Goal: Task Accomplishment & Management: Use online tool/utility

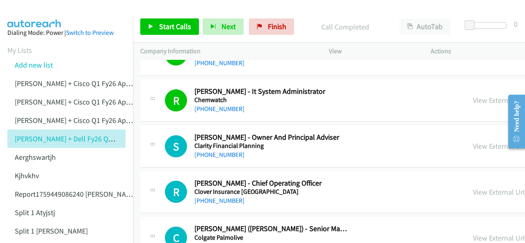
click at [204, 157] on div "S Callback Scheduled Sean Atkins - Owner And Principal Adviser Clarity Financia…" at bounding box center [450, 147] width 621 height 42
click at [201, 142] on h5 "Clarity Financial Planning" at bounding box center [272, 146] width 155 height 8
click at [202, 151] on link "+61 2 9545 0953" at bounding box center [220, 155] width 50 height 8
click at [38, 11] on img at bounding box center [35, 14] width 62 height 29
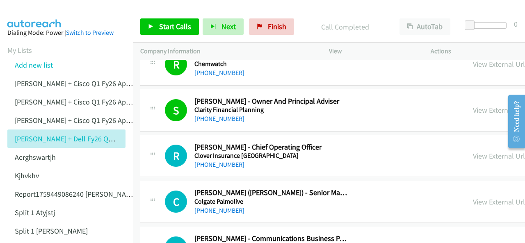
scroll to position [2134, 0]
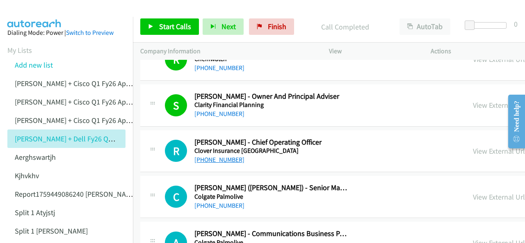
click at [216, 156] on link "+61 434 761 624" at bounding box center [220, 160] width 50 height 8
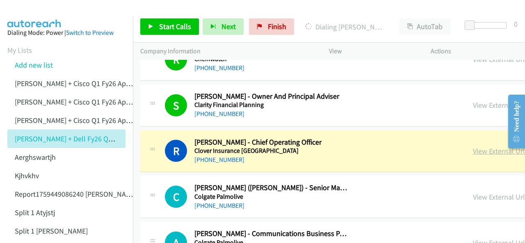
click at [473, 146] on link "View External Url" at bounding box center [499, 150] width 52 height 9
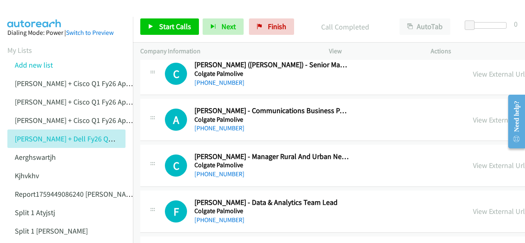
scroll to position [2298, 0]
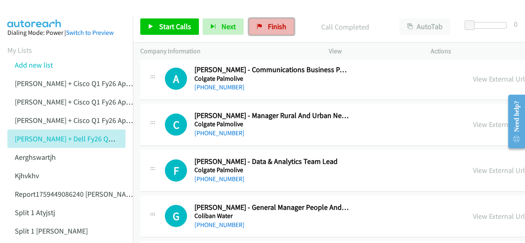
click at [264, 25] on link "Finish" at bounding box center [271, 26] width 45 height 16
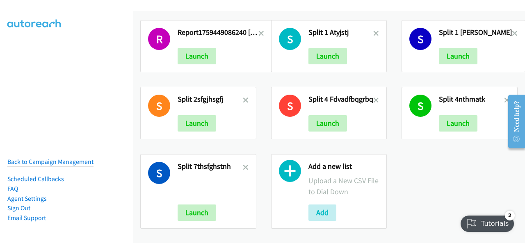
scroll to position [144, 0]
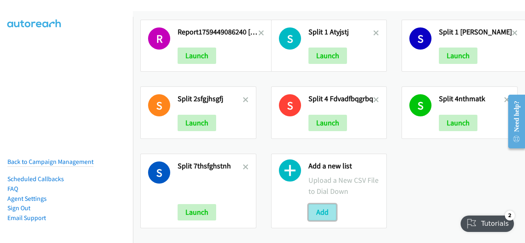
click at [323, 208] on button "Add" at bounding box center [323, 212] width 28 height 16
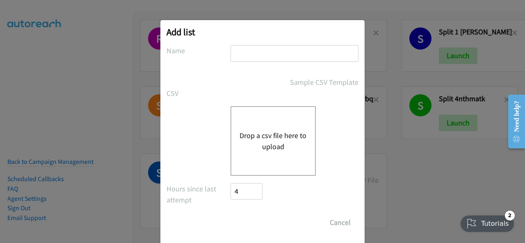
click at [267, 138] on button "Drop a csv file here to upload" at bounding box center [273, 141] width 67 height 22
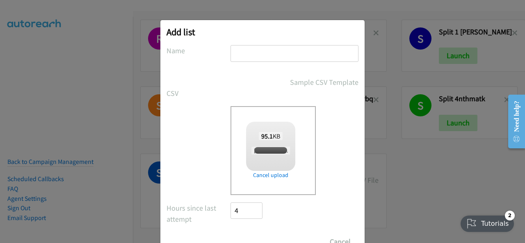
checkbox input "true"
drag, startPoint x: 240, startPoint y: 51, endPoint x: 234, endPoint y: 52, distance: 6.3
click at [234, 52] on input "text" at bounding box center [295, 53] width 128 height 17
paste input "Justin Lennert + Dell FY26Q3 SB CSG - AU;klm[lkm'lm'l;"
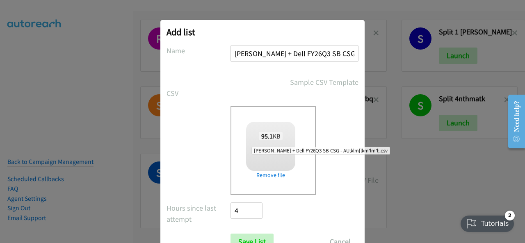
scroll to position [0, 48]
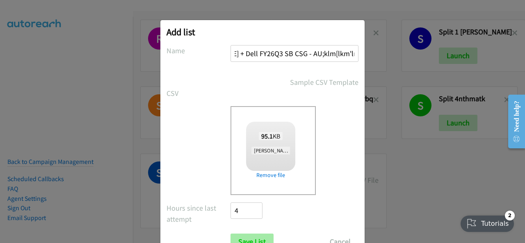
type input "Justin Lennert + Dell FY26Q3 SB CSG - AU;klm[lkm'lm'l;"
click at [253, 237] on input "Save List" at bounding box center [252, 242] width 43 height 16
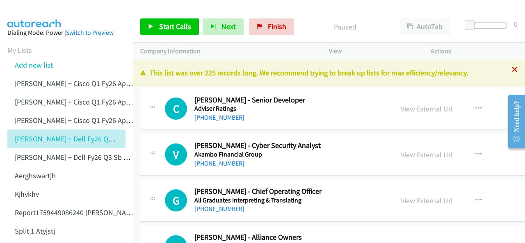
click at [512, 70] on icon at bounding box center [515, 70] width 6 height 6
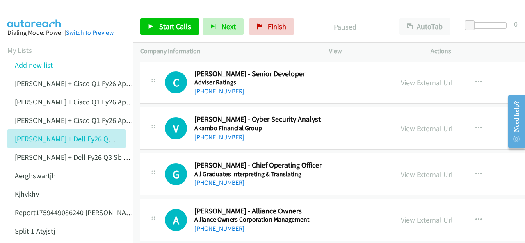
click at [216, 88] on link "+61 449 159 887" at bounding box center [220, 91] width 50 height 8
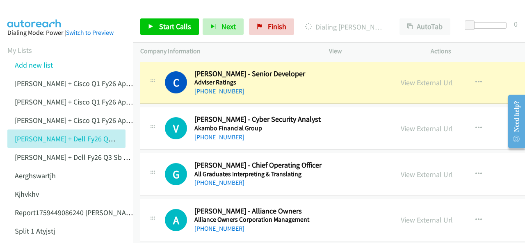
click at [42, 19] on aside "Dialing Mode: Power | Switch to Preview My Lists Add new list Justin Lennert + …" at bounding box center [66, 235] width 133 height 436
click at [35, 11] on img at bounding box center [35, 14] width 62 height 29
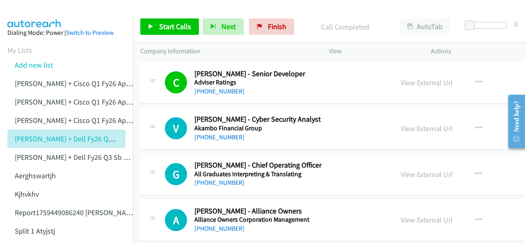
drag, startPoint x: 39, startPoint y: 19, endPoint x: 79, endPoint y: 24, distance: 40.9
click at [39, 19] on aside "Dialing Mode: Power | Switch to Preview My Lists Add new list Justin Lennert + …" at bounding box center [66, 235] width 133 height 436
click at [401, 82] on link "View External Url" at bounding box center [427, 82] width 52 height 9
click at [213, 137] on link "+61 400 367 943" at bounding box center [220, 137] width 50 height 8
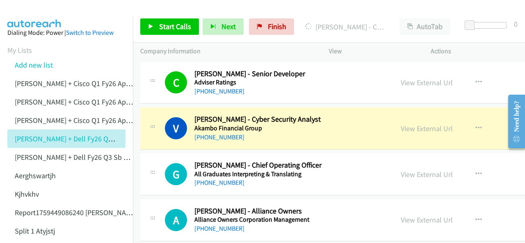
click at [30, 11] on img at bounding box center [35, 14] width 62 height 29
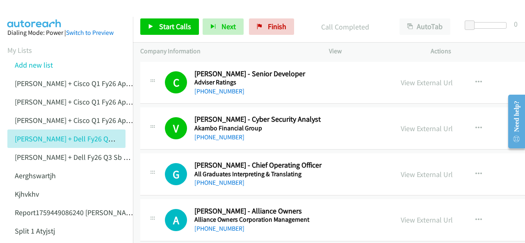
click at [28, 11] on img at bounding box center [35, 14] width 62 height 29
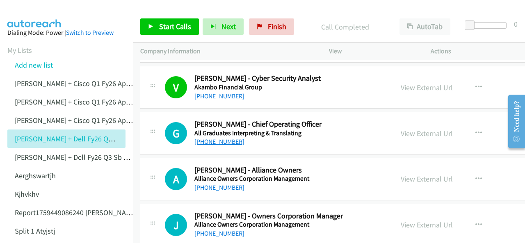
click at [208, 143] on link "+61 1300 134 251" at bounding box center [220, 142] width 50 height 8
click at [25, 23] on aside "Dialing Mode: Power | Switch to Preview My Lists Add new list Justin Lennert + …" at bounding box center [66, 235] width 133 height 436
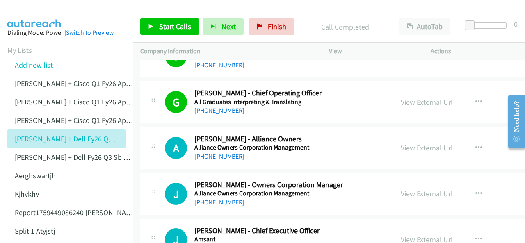
scroll to position [82, 0]
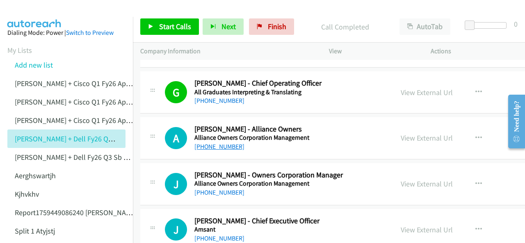
click at [209, 145] on link "+61 404 903 010" at bounding box center [220, 147] width 50 height 8
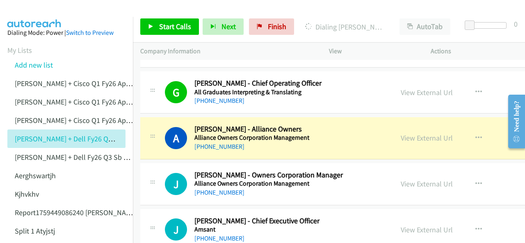
click at [33, 12] on img at bounding box center [35, 14] width 62 height 29
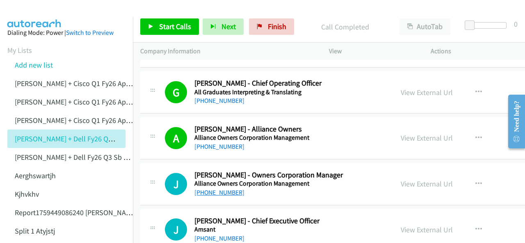
click at [213, 194] on link "+61 1300 361 263" at bounding box center [220, 193] width 50 height 8
click at [37, 9] on img at bounding box center [35, 14] width 62 height 29
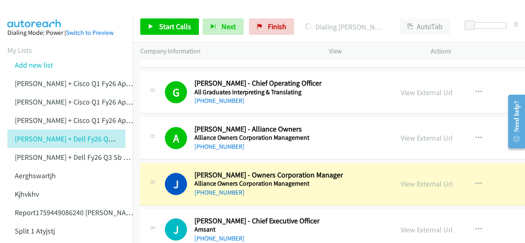
click at [21, 10] on img at bounding box center [35, 14] width 62 height 29
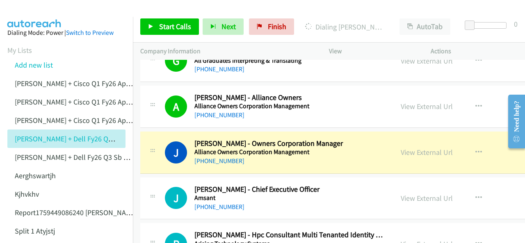
scroll to position [123, 0]
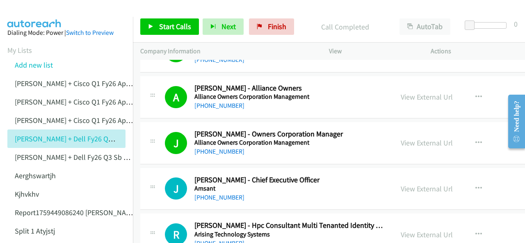
click at [16, 14] on img at bounding box center [35, 14] width 62 height 29
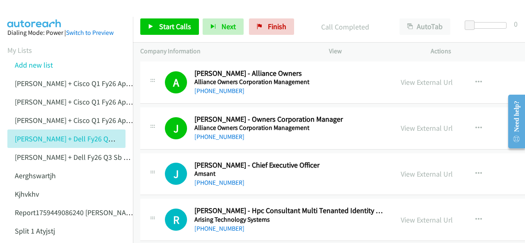
scroll to position [164, 0]
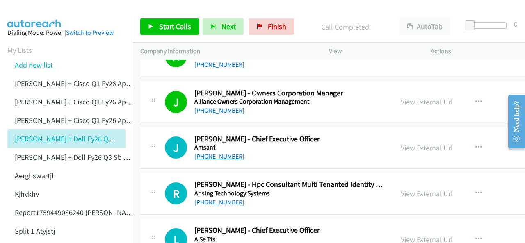
click at [220, 156] on link "+61 418 904 727" at bounding box center [220, 157] width 50 height 8
click at [20, 12] on img at bounding box center [35, 14] width 62 height 29
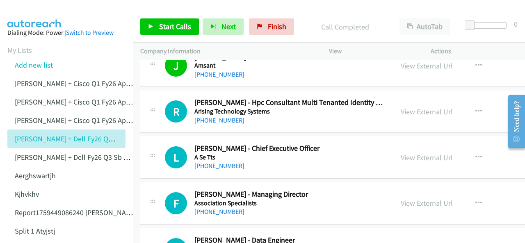
click at [205, 124] on div "+61 417 312 869" at bounding box center [291, 121] width 192 height 10
click at [213, 165] on link "+61 411 024 802" at bounding box center [220, 166] width 50 height 8
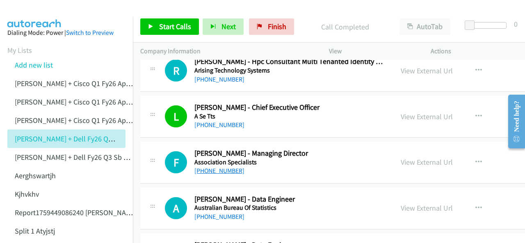
click at [222, 169] on link "+61 416 113 200" at bounding box center [220, 171] width 50 height 8
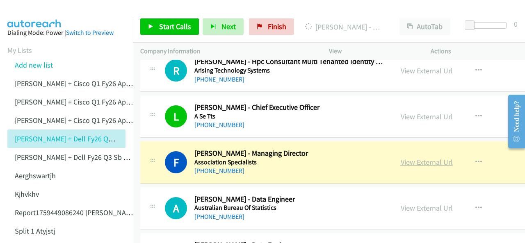
click at [401, 161] on link "View External Url" at bounding box center [427, 162] width 52 height 9
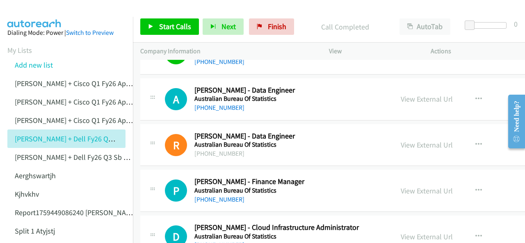
scroll to position [410, 0]
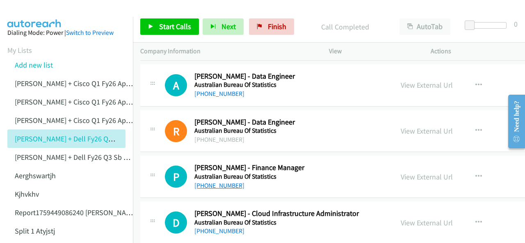
click at [217, 186] on link "+61 2 6252 7384" at bounding box center [220, 186] width 50 height 8
drag, startPoint x: 37, startPoint y: 13, endPoint x: 38, endPoint y: 29, distance: 16.4
click at [37, 13] on img at bounding box center [35, 14] width 62 height 29
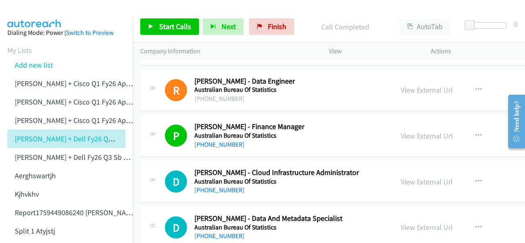
scroll to position [492, 0]
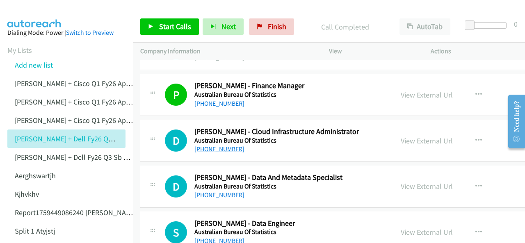
click at [211, 149] on link "+61 3 9615 7462" at bounding box center [220, 149] width 50 height 8
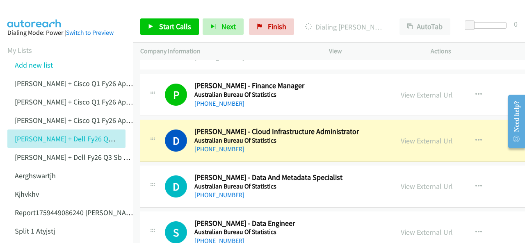
click at [30, 19] on aside "Dialing Mode: Power | Switch to Preview My Lists Add new list Justin Lennert + …" at bounding box center [66, 235] width 133 height 436
click at [32, 26] on aside "Dialing Mode: Power | Switch to Preview My Lists Add new list Justin Lennert + …" at bounding box center [66, 235] width 133 height 436
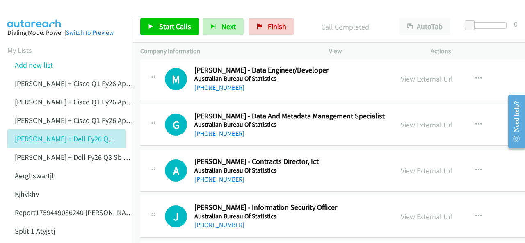
scroll to position [1436, 0]
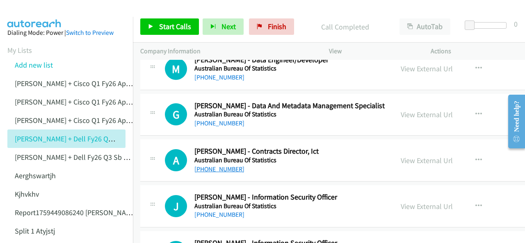
click at [212, 165] on link "+61 2 6252 5356" at bounding box center [220, 169] width 50 height 8
click at [40, 11] on img at bounding box center [35, 14] width 62 height 29
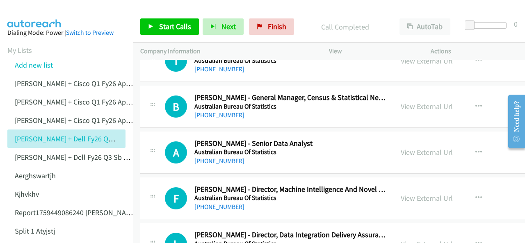
scroll to position [1847, 0]
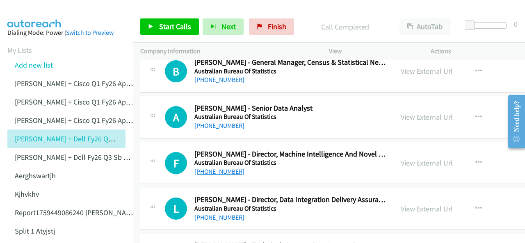
click at [218, 168] on link "+61 2 6252 6736" at bounding box center [220, 172] width 50 height 8
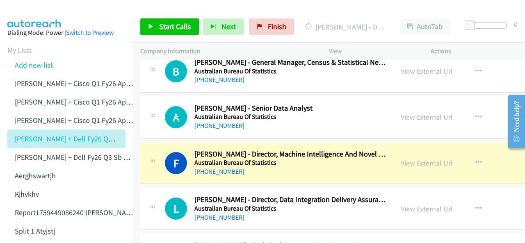
click at [29, 14] on img at bounding box center [35, 14] width 62 height 29
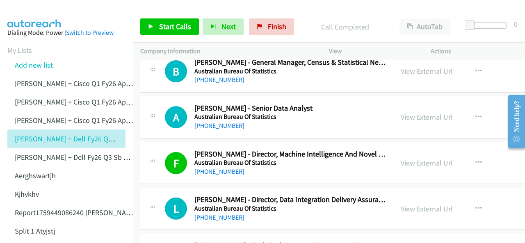
scroll to position [1929, 0]
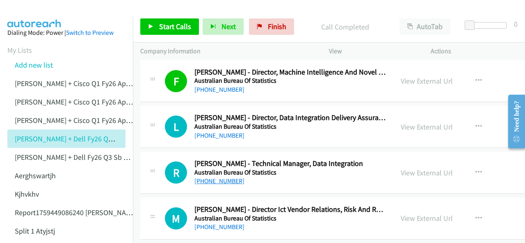
click at [207, 177] on link "+61 429 327 487" at bounding box center [220, 181] width 50 height 8
click at [40, 13] on img at bounding box center [35, 14] width 62 height 29
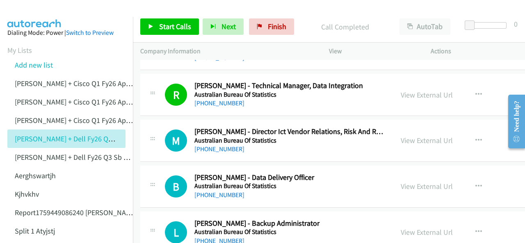
scroll to position [2011, 0]
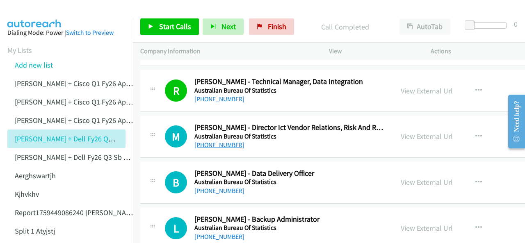
click at [218, 141] on link "+61 407 899 234" at bounding box center [220, 145] width 50 height 8
click at [43, 9] on img at bounding box center [35, 14] width 62 height 29
click at [205, 187] on link "+61 458 240 085" at bounding box center [220, 191] width 50 height 8
click at [29, 9] on img at bounding box center [35, 14] width 62 height 29
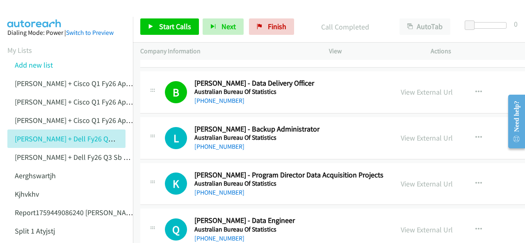
scroll to position [2134, 0]
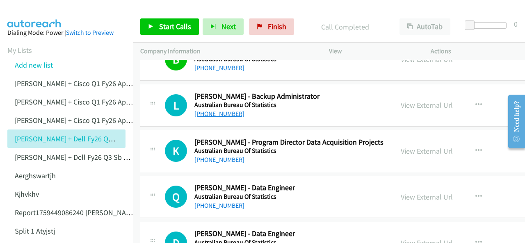
click at [213, 110] on link "+61 406 730 242" at bounding box center [220, 114] width 50 height 8
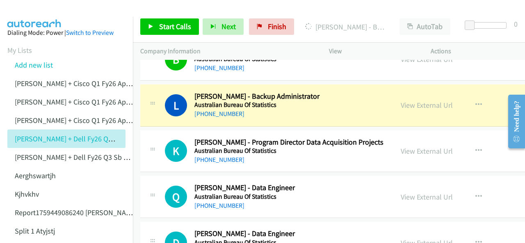
click at [31, 11] on img at bounding box center [35, 14] width 62 height 29
click at [78, 14] on div at bounding box center [259, 16] width 518 height 32
click at [50, 9] on img at bounding box center [35, 14] width 62 height 29
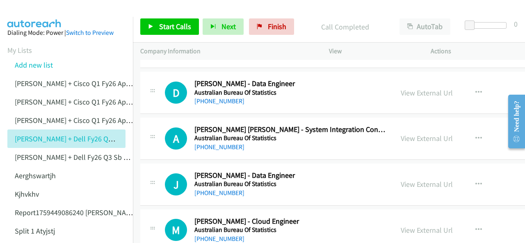
scroll to position [2298, 0]
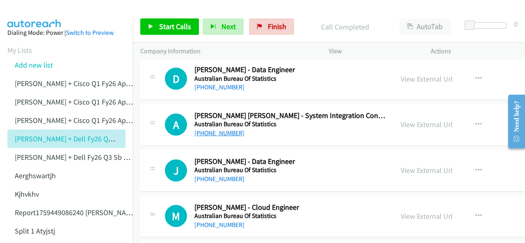
click at [209, 129] on link "+61 430 175 559" at bounding box center [220, 133] width 50 height 8
click at [32, 10] on img at bounding box center [35, 14] width 62 height 29
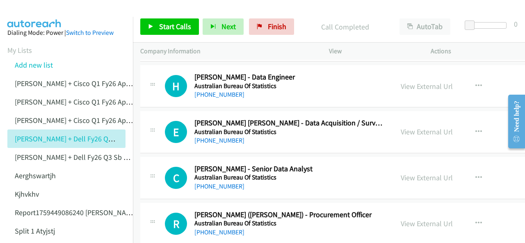
scroll to position [2790, 0]
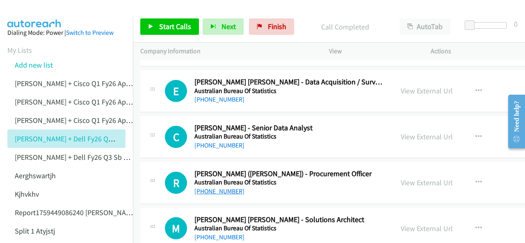
click at [211, 188] on link "+61 414 244 065" at bounding box center [220, 192] width 50 height 8
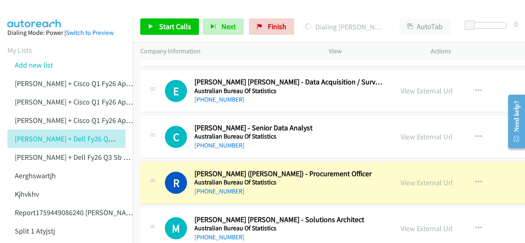
click at [36, 17] on aside "Dialing Mode: Power | Switch to Preview My Lists Add new list Justin Lennert + …" at bounding box center [66, 235] width 133 height 436
click at [28, 10] on img at bounding box center [35, 14] width 62 height 29
click at [55, 14] on img at bounding box center [35, 14] width 62 height 29
click at [29, 14] on img at bounding box center [35, 14] width 62 height 29
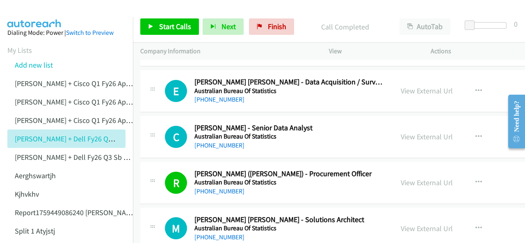
click at [37, 18] on aside "Dialing Mode: Power | Switch to Preview My Lists Add new list Justin Lennert + …" at bounding box center [66, 235] width 133 height 436
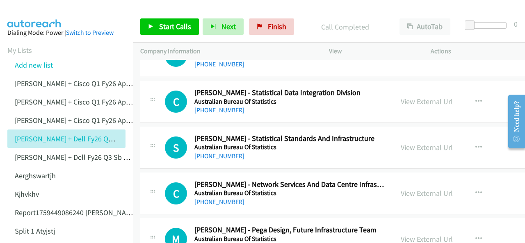
scroll to position [3283, 0]
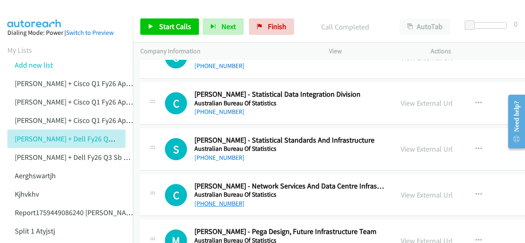
click at [204, 200] on link "+61 2 6252 7906" at bounding box center [220, 204] width 50 height 8
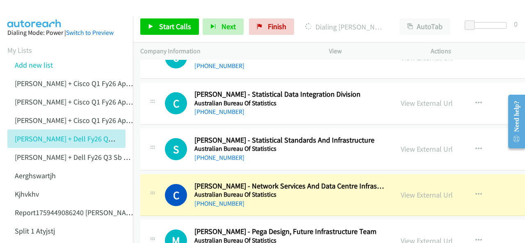
click at [36, 19] on aside "Dialing Mode: Power | Switch to Preview My Lists Add new list Justin Lennert + …" at bounding box center [66, 235] width 133 height 436
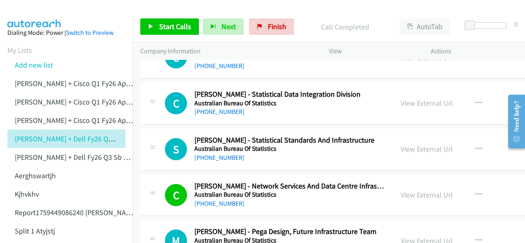
click at [26, 6] on img at bounding box center [35, 14] width 62 height 29
click at [32, 11] on img at bounding box center [35, 14] width 62 height 29
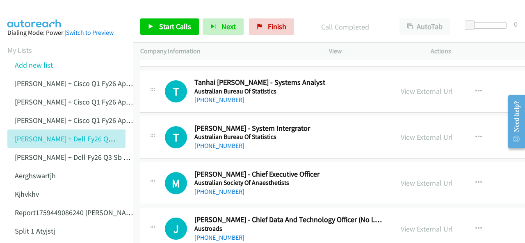
scroll to position [4063, 0]
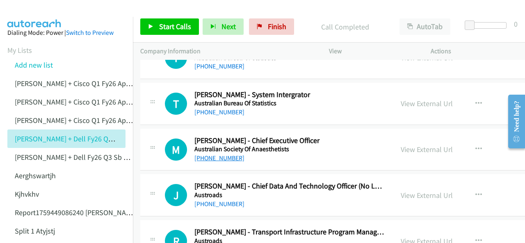
click at [214, 154] on link "+61 432 316 373" at bounding box center [220, 158] width 50 height 8
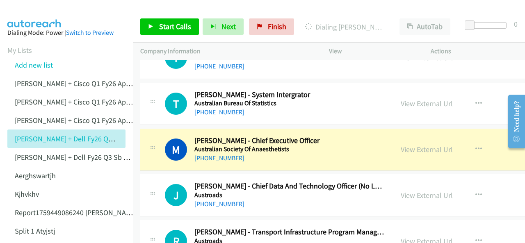
click at [30, 9] on img at bounding box center [35, 14] width 62 height 29
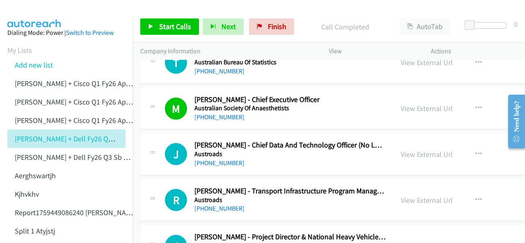
scroll to position [4145, 0]
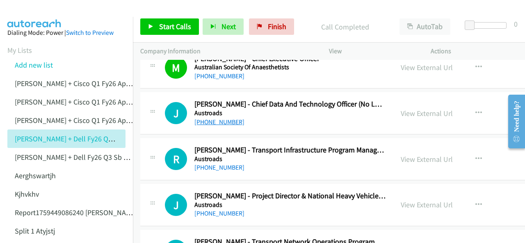
click at [218, 118] on link "+61 428 689 639" at bounding box center [220, 122] width 50 height 8
click at [28, 9] on img at bounding box center [35, 14] width 62 height 29
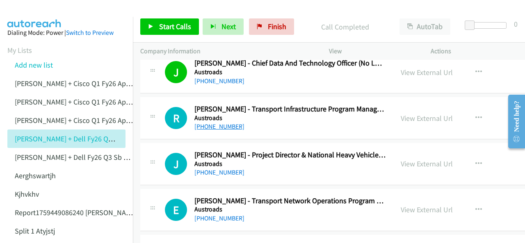
click at [222, 123] on link "+61 7 3066 3887" at bounding box center [220, 127] width 50 height 8
click at [36, 8] on img at bounding box center [35, 14] width 62 height 29
click at [401, 159] on link "View External Url" at bounding box center [427, 163] width 52 height 9
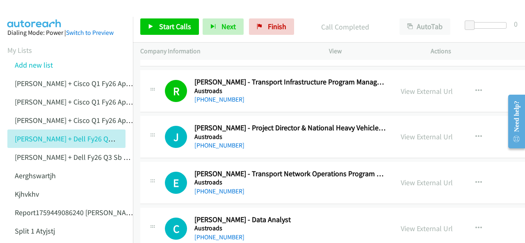
scroll to position [4227, 0]
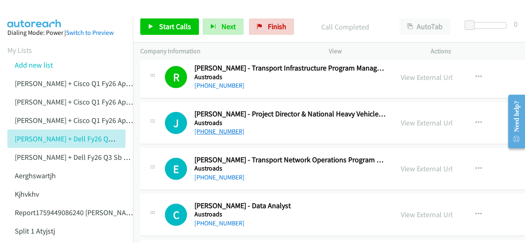
click at [211, 128] on link "+61 401 337 338" at bounding box center [220, 132] width 50 height 8
click at [30, 12] on img at bounding box center [35, 14] width 62 height 29
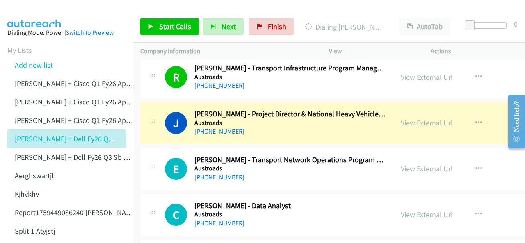
click at [27, 14] on img at bounding box center [35, 14] width 62 height 29
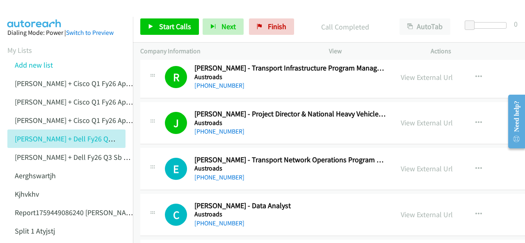
click at [33, 15] on img at bounding box center [35, 14] width 62 height 29
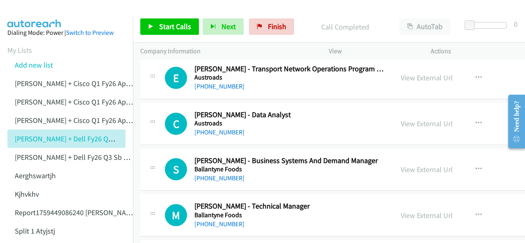
scroll to position [4350, 0]
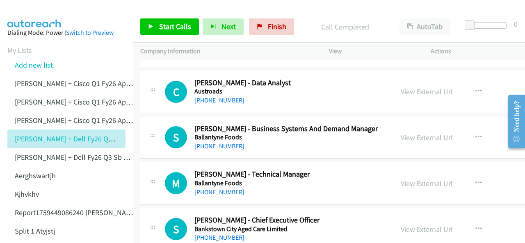
click at [216, 142] on link "+61 400 871 830" at bounding box center [220, 146] width 50 height 8
click at [32, 13] on img at bounding box center [35, 14] width 62 height 29
click at [222, 188] on link "+61 3 9931 3563" at bounding box center [220, 192] width 50 height 8
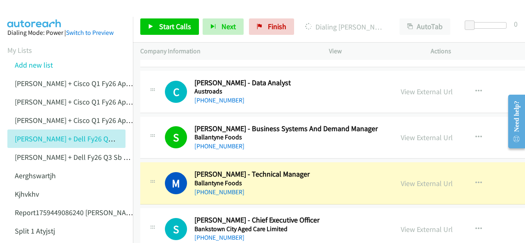
click at [21, 16] on img at bounding box center [35, 14] width 62 height 29
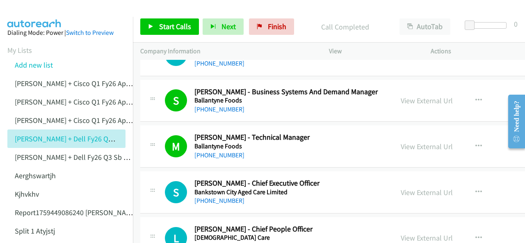
scroll to position [4432, 0]
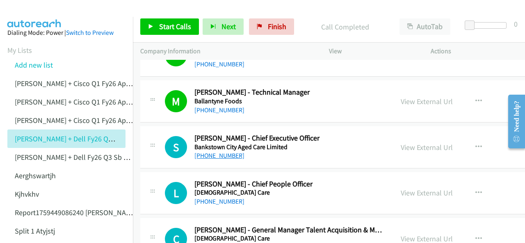
click at [228, 152] on link "+61 2 8713 0700" at bounding box center [220, 156] width 50 height 8
click at [41, 14] on img at bounding box center [35, 14] width 62 height 29
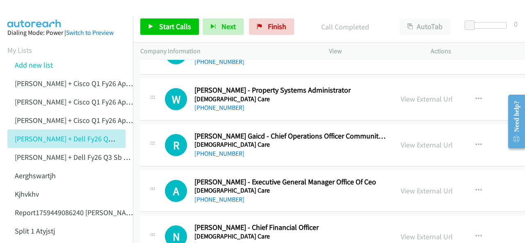
scroll to position [4760, 0]
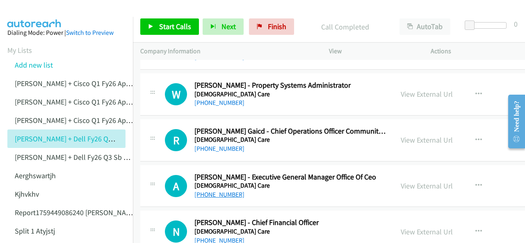
click at [221, 191] on link "+61 407 986 662" at bounding box center [220, 195] width 50 height 8
click at [31, 14] on img at bounding box center [35, 14] width 62 height 29
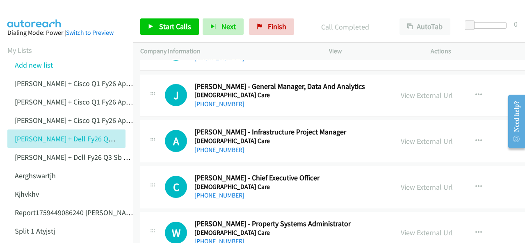
scroll to position [4596, 0]
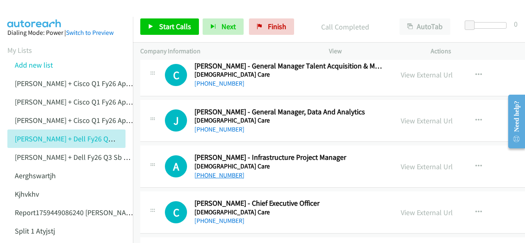
click at [215, 172] on link "+61 2 8337 9536" at bounding box center [220, 176] width 50 height 8
click at [25, 10] on img at bounding box center [35, 14] width 62 height 29
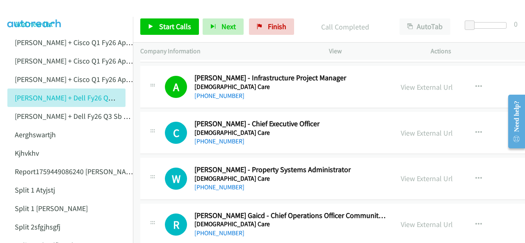
scroll to position [4678, 0]
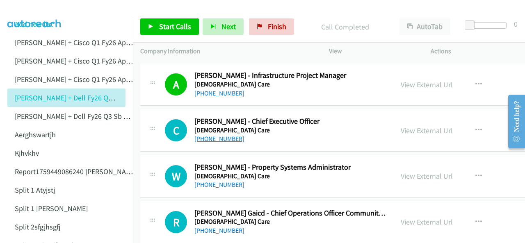
click at [207, 135] on link "+61 414 457 011" at bounding box center [220, 139] width 50 height 8
drag, startPoint x: 214, startPoint y: 172, endPoint x: 210, endPoint y: 171, distance: 4.3
click at [203, 181] on link "+61 2 9346 1361" at bounding box center [220, 185] width 50 height 8
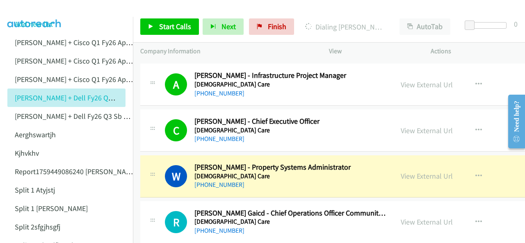
click at [23, 10] on img at bounding box center [35, 14] width 62 height 29
click at [61, 14] on img at bounding box center [35, 14] width 62 height 29
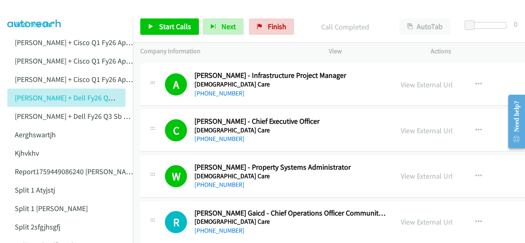
click at [29, 9] on img at bounding box center [35, 14] width 62 height 29
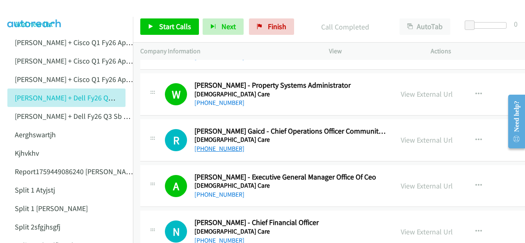
scroll to position [4801, 0]
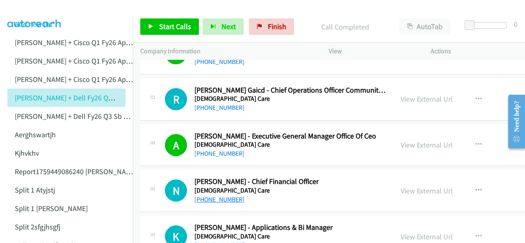
click at [207, 196] on link "+61 402 428 925" at bounding box center [220, 200] width 50 height 8
drag, startPoint x: 34, startPoint y: 11, endPoint x: 136, endPoint y: 46, distance: 107.2
click at [34, 11] on img at bounding box center [35, 14] width 62 height 29
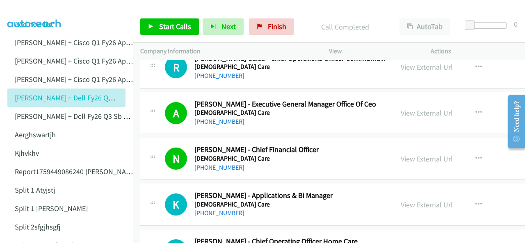
scroll to position [4842, 0]
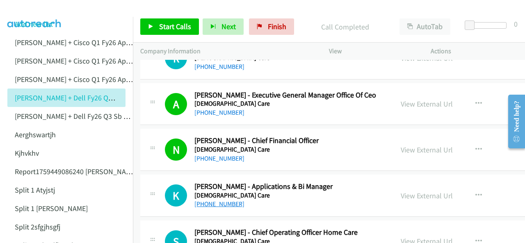
click at [207, 200] on link "+61 2 9023 2617" at bounding box center [220, 204] width 50 height 8
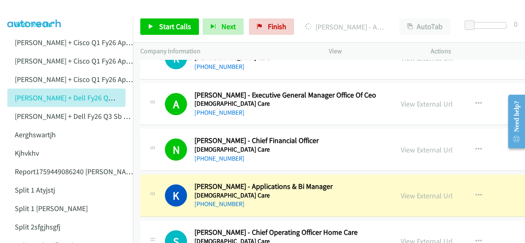
click at [34, 9] on img at bounding box center [35, 14] width 62 height 29
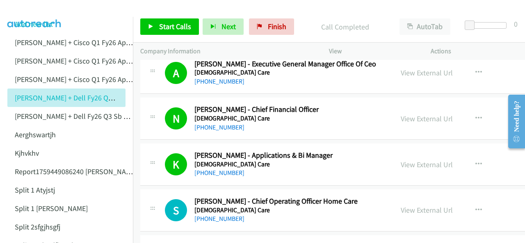
scroll to position [4883, 0]
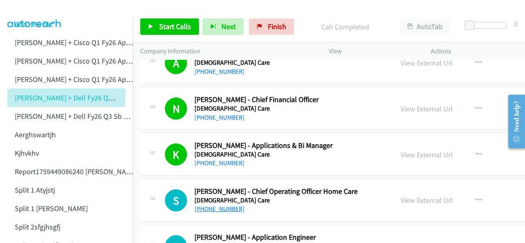
click at [209, 205] on link "+61 407 892 694" at bounding box center [220, 209] width 50 height 8
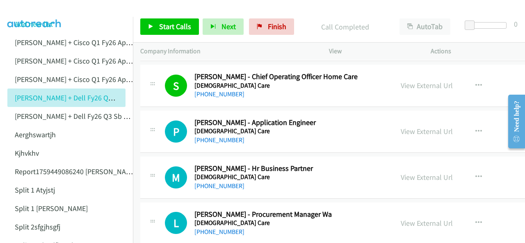
scroll to position [5006, 0]
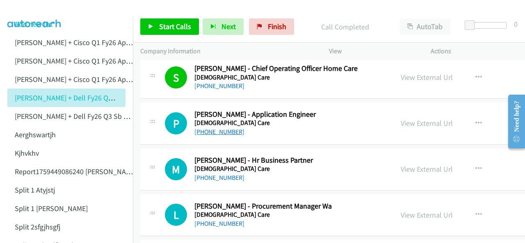
click at [211, 128] on link "+61 405 702 067" at bounding box center [220, 132] width 50 height 8
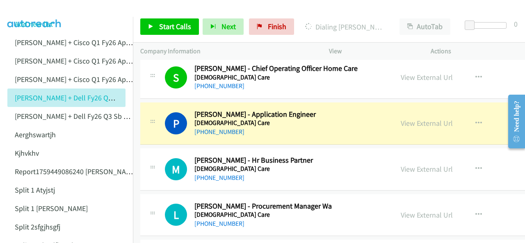
click at [39, 14] on img at bounding box center [35, 14] width 62 height 29
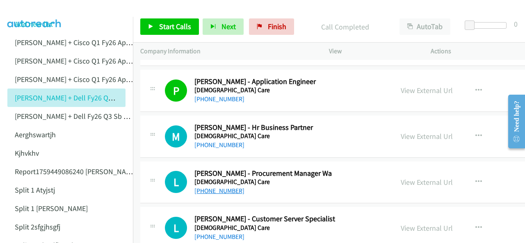
scroll to position [5047, 0]
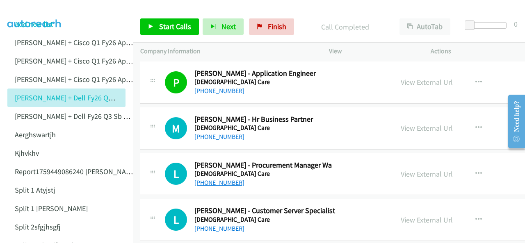
click at [213, 179] on link "+61 467 036 521" at bounding box center [220, 183] width 50 height 8
click at [29, 12] on img at bounding box center [35, 14] width 62 height 29
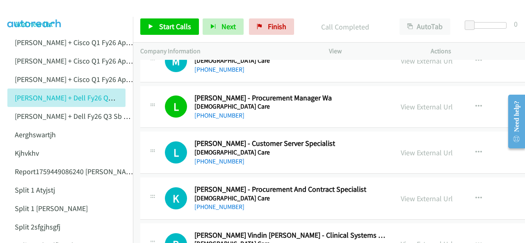
scroll to position [5129, 0]
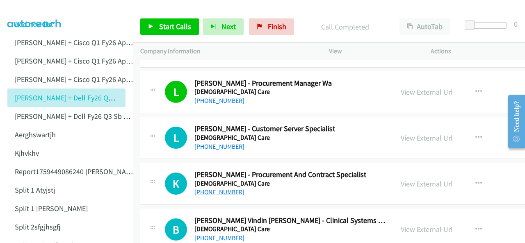
click at [202, 188] on link "+61 402 347 067" at bounding box center [220, 192] width 50 height 8
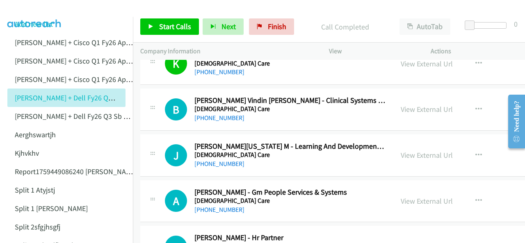
scroll to position [5253, 0]
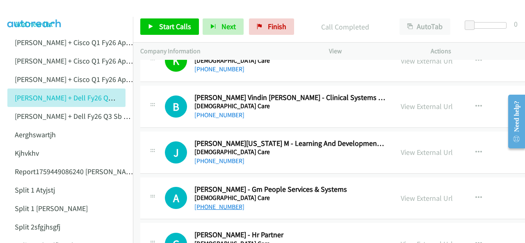
click at [217, 203] on link "+61 438 980 412" at bounding box center [220, 207] width 50 height 8
click at [24, 9] on img at bounding box center [35, 14] width 62 height 29
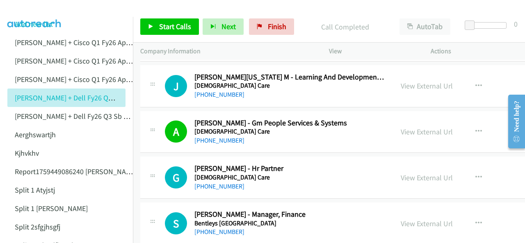
scroll to position [5335, 0]
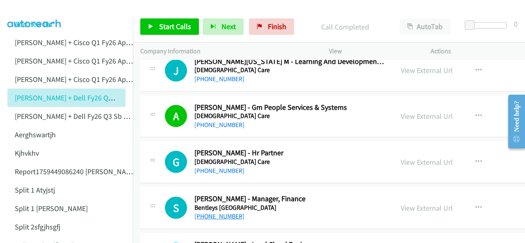
click at [216, 213] on link "+61 7 3222 9777" at bounding box center [220, 217] width 50 height 8
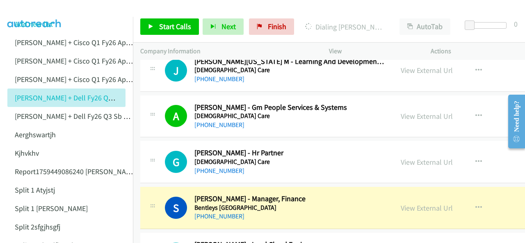
click at [43, 14] on img at bounding box center [35, 14] width 62 height 29
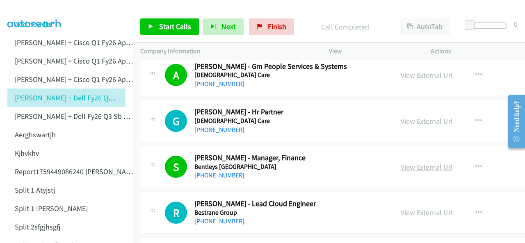
click at [401, 163] on link "View External Url" at bounding box center [427, 167] width 52 height 9
click at [211, 217] on link "+61 411 311 339" at bounding box center [220, 221] width 50 height 8
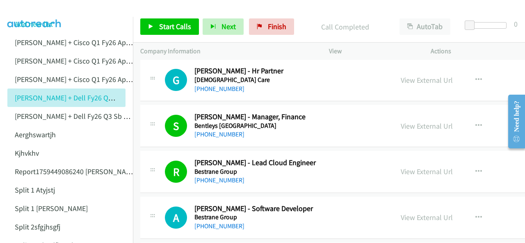
scroll to position [5458, 0]
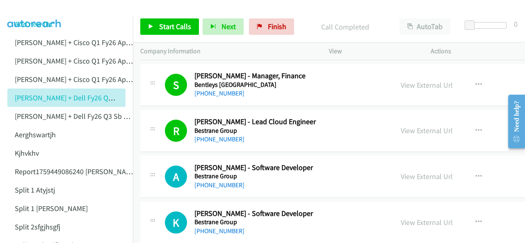
click at [18, 9] on img at bounding box center [35, 14] width 62 height 29
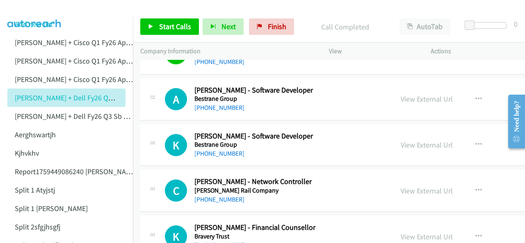
scroll to position [5540, 0]
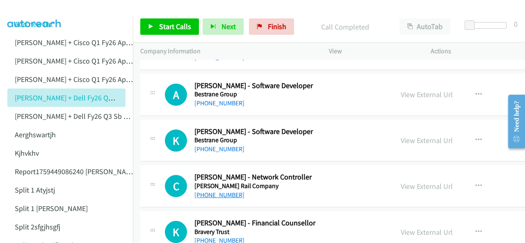
click at [211, 191] on link "+61 487 328 627" at bounding box center [220, 195] width 50 height 8
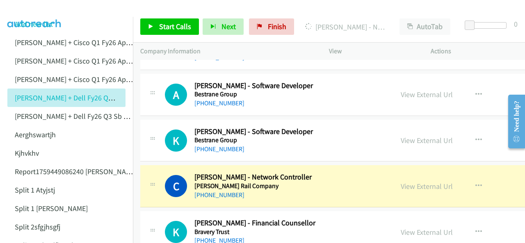
click at [37, 9] on img at bounding box center [35, 14] width 62 height 29
click at [24, 7] on img at bounding box center [35, 14] width 62 height 29
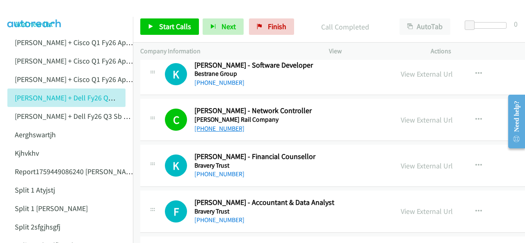
scroll to position [5622, 0]
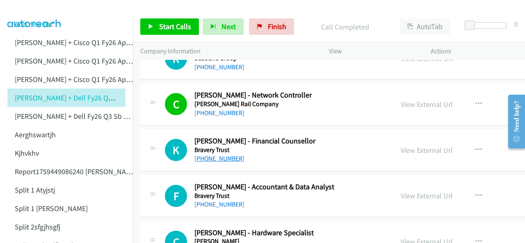
click at [213, 155] on link "+61 3 9957 5755" at bounding box center [220, 159] width 50 height 8
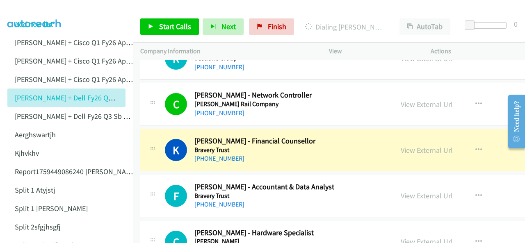
click at [32, 7] on img at bounding box center [35, 14] width 62 height 29
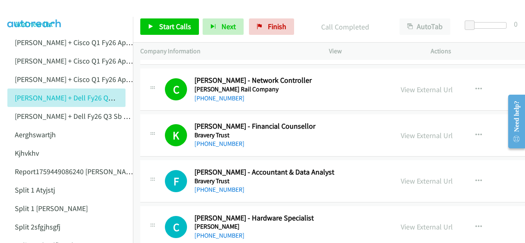
scroll to position [5663, 0]
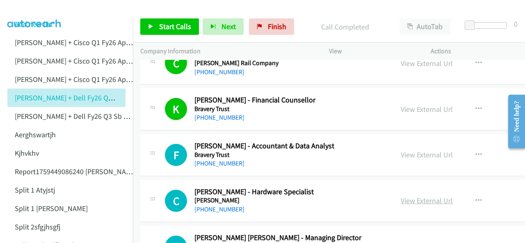
click at [401, 196] on link "View External Url" at bounding box center [427, 200] width 52 height 9
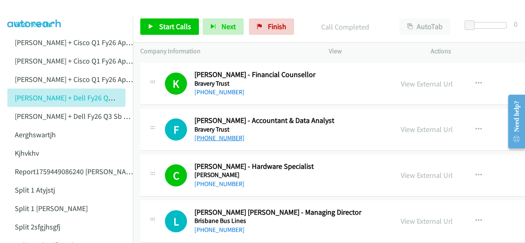
scroll to position [5704, 0]
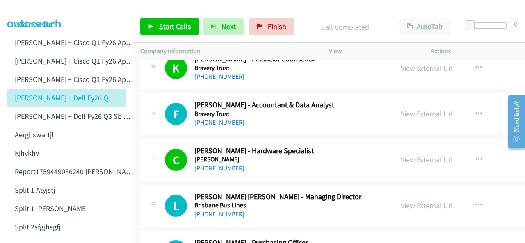
click at [212, 119] on link "+61 401 325 084" at bounding box center [220, 123] width 50 height 8
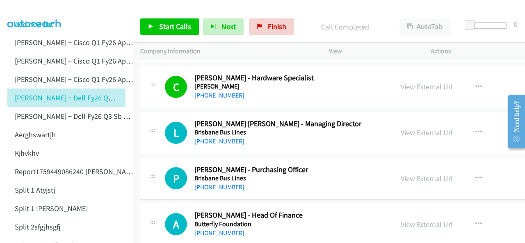
scroll to position [5786, 0]
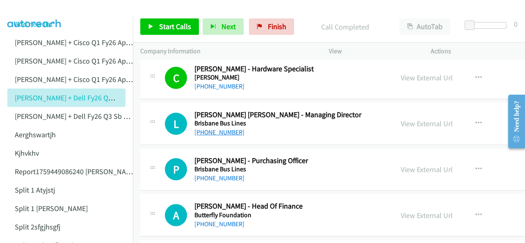
click at [213, 128] on link "+61 421 757 173" at bounding box center [220, 132] width 50 height 8
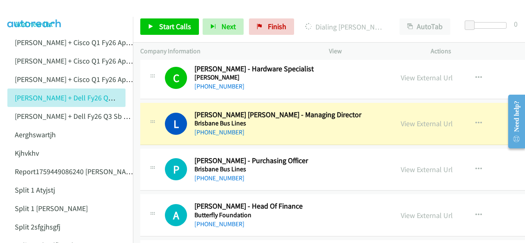
click at [33, 12] on img at bounding box center [35, 14] width 62 height 29
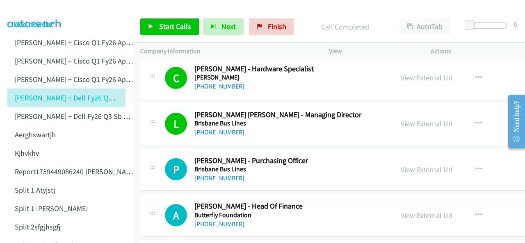
click at [41, 14] on img at bounding box center [35, 14] width 62 height 29
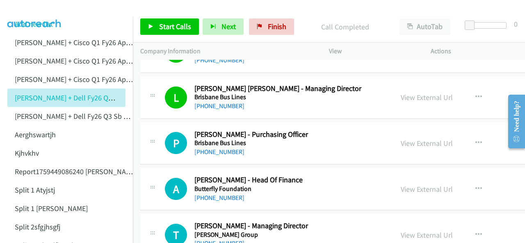
scroll to position [5827, 0]
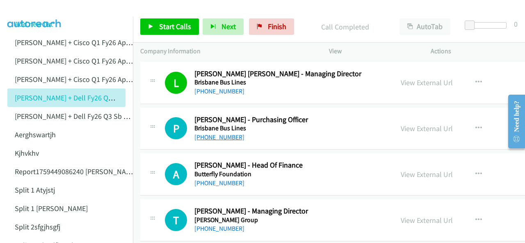
click at [211, 133] on link "+61 7 3315 1569" at bounding box center [220, 137] width 50 height 8
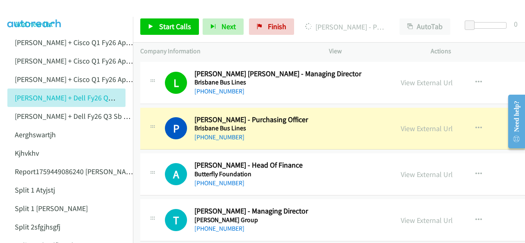
click at [29, 10] on img at bounding box center [35, 14] width 62 height 29
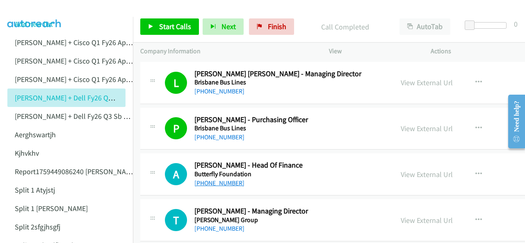
click at [215, 179] on link "[PHONE_NUMBER]" at bounding box center [220, 183] width 50 height 8
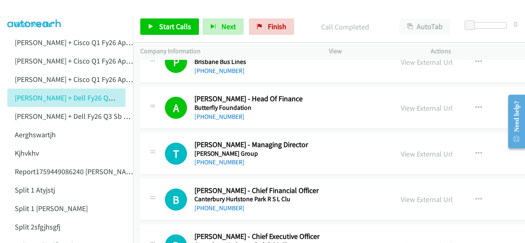
scroll to position [5909, 0]
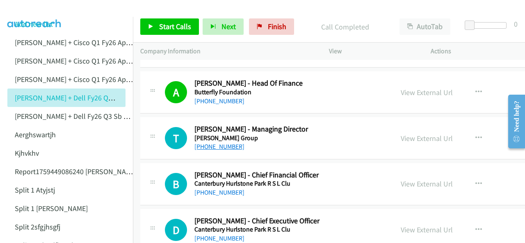
click at [203, 143] on link "+61 3 9687 8899" at bounding box center [220, 147] width 50 height 8
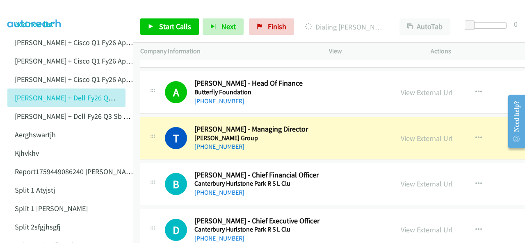
click at [21, 9] on img at bounding box center [35, 14] width 62 height 29
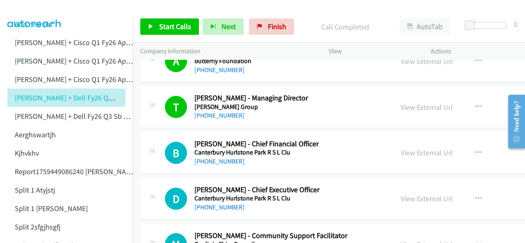
scroll to position [5950, 0]
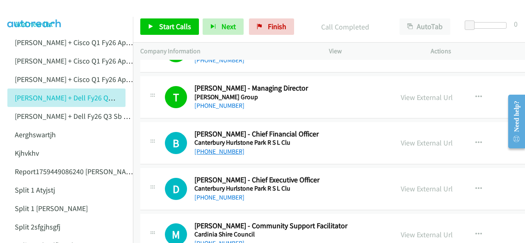
click at [219, 148] on link "+61 439 998 041" at bounding box center [220, 152] width 50 height 8
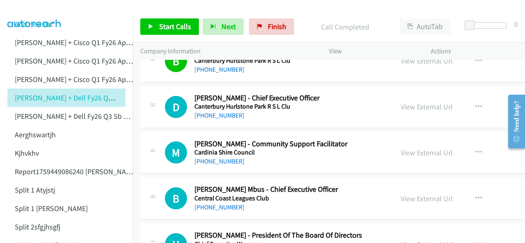
scroll to position [6114, 0]
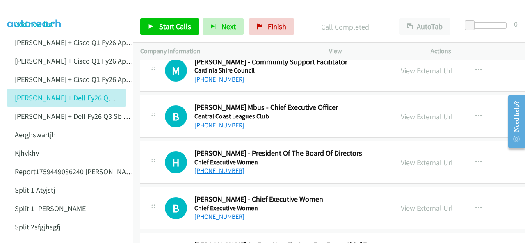
click at [217, 167] on link "+61 412 828 018" at bounding box center [220, 171] width 50 height 8
click at [30, 15] on img at bounding box center [35, 14] width 62 height 29
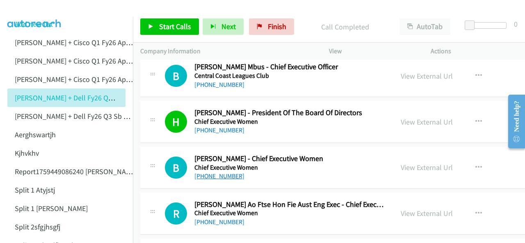
scroll to position [6155, 0]
click at [208, 172] on link "+61 2 9230 3795" at bounding box center [220, 176] width 50 height 8
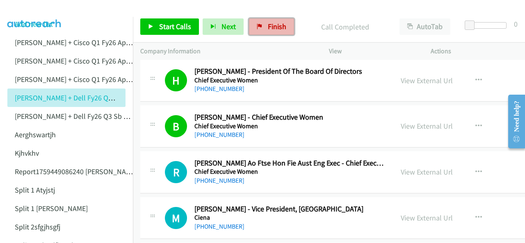
click at [279, 26] on span "Finish" at bounding box center [277, 26] width 18 height 9
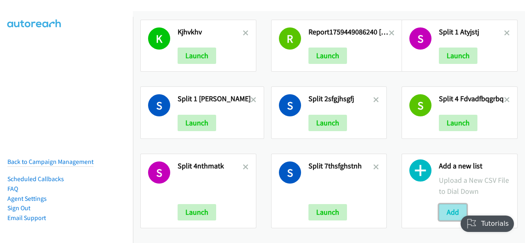
click at [449, 205] on button "Add" at bounding box center [453, 212] width 28 height 16
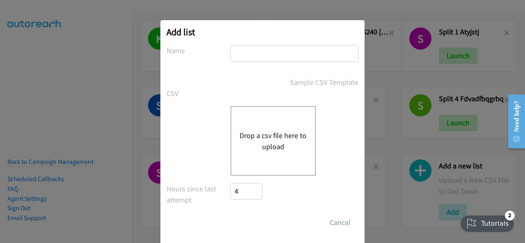
paste input "[PERSON_NAME] + Dell FY26Q3 SB CSG - AU"
type input "[PERSON_NAME] + Dell FY26Q3 SB CSG - AU"
click at [257, 141] on button "Drop a csv file here to upload" at bounding box center [273, 141] width 67 height 22
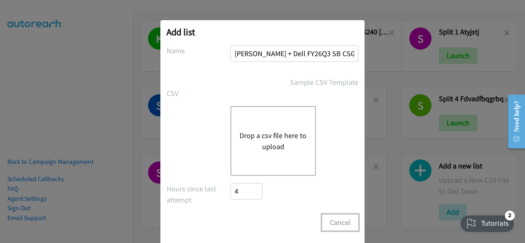
click at [340, 217] on button "Cancel" at bounding box center [340, 223] width 37 height 16
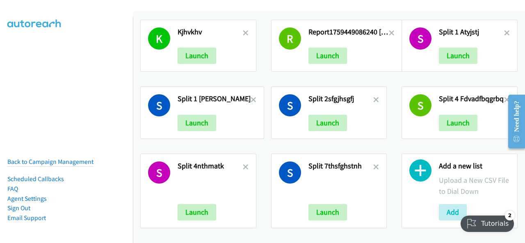
click at [21, 65] on nav "Back to Campaign Management Scheduled Callbacks FAQ Agent Settings Sign Out Com…" at bounding box center [66, 138] width 133 height 243
click at [456, 204] on button "Add" at bounding box center [453, 212] width 28 height 16
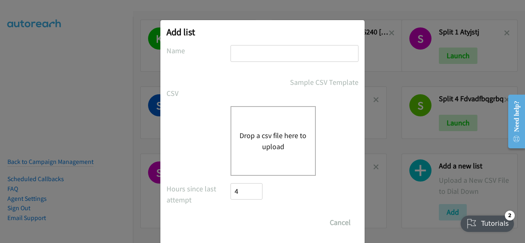
drag, startPoint x: 247, startPoint y: 131, endPoint x: 243, endPoint y: 137, distance: 8.0
click at [243, 137] on button "Drop a csv file here to upload" at bounding box center [273, 141] width 67 height 22
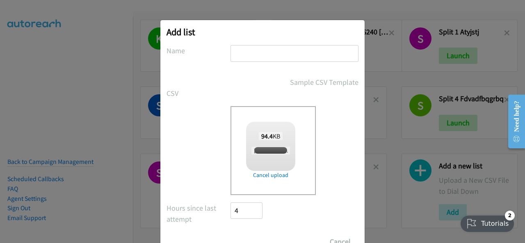
checkbox input "true"
click at [240, 53] on input "text" at bounding box center [295, 53] width 128 height 17
paste input "Justin Lennert + Dell FY26Q3 SB CSG - AUojnon"
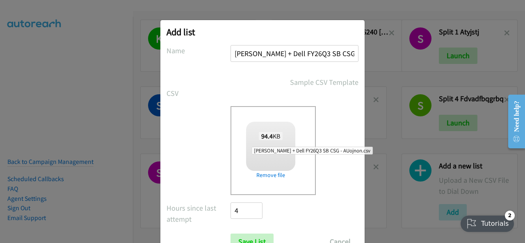
scroll to position [0, 23]
type input "Justin Lennert + Dell FY26Q3 SB CSG - AUojnon"
click at [245, 78] on div "Sample CSV Template" at bounding box center [295, 82] width 128 height 11
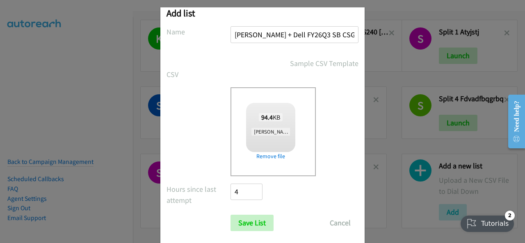
scroll to position [33, 0]
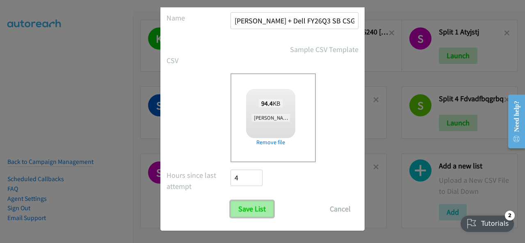
click at [247, 204] on input "Save List" at bounding box center [252, 209] width 43 height 16
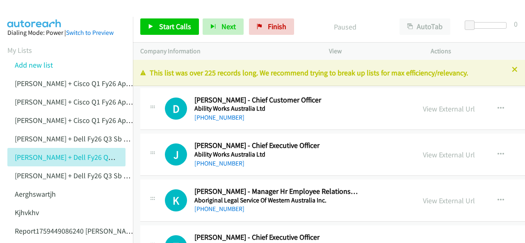
click at [512, 72] on icon at bounding box center [515, 70] width 6 height 6
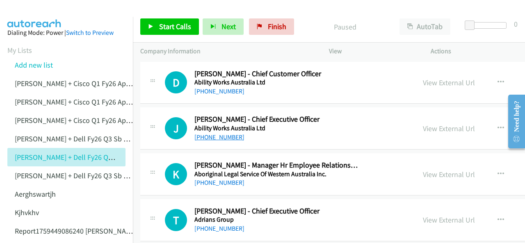
click at [217, 137] on link "[PHONE_NUMBER]" at bounding box center [220, 137] width 50 height 8
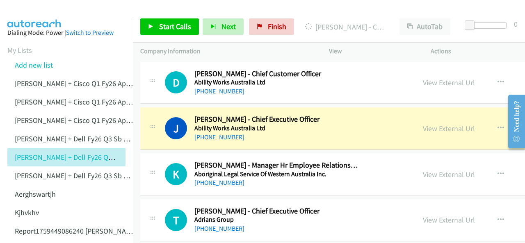
click at [36, 9] on img at bounding box center [35, 14] width 62 height 29
click at [52, 11] on img at bounding box center [35, 14] width 62 height 29
click at [26, 9] on img at bounding box center [35, 14] width 62 height 29
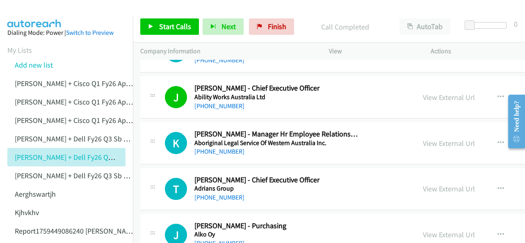
scroll to position [41, 0]
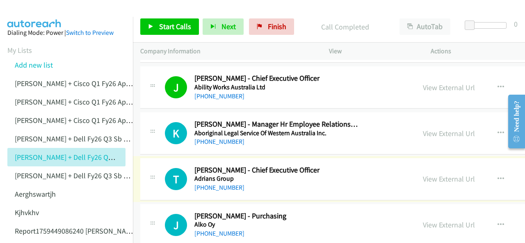
click at [211, 187] on link "[PHONE_NUMBER]" at bounding box center [220, 188] width 50 height 8
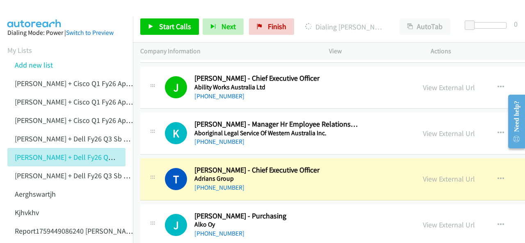
click at [42, 20] on aside "Dialing Mode: Power | Switch to Preview My Lists Add new list [PERSON_NAME] + C…" at bounding box center [66, 244] width 133 height 455
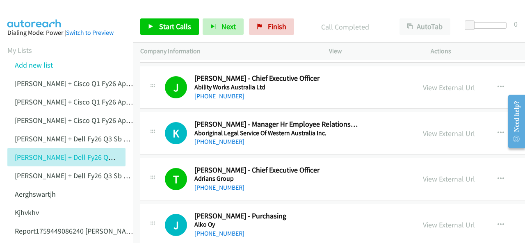
click at [22, 12] on img at bounding box center [35, 14] width 62 height 29
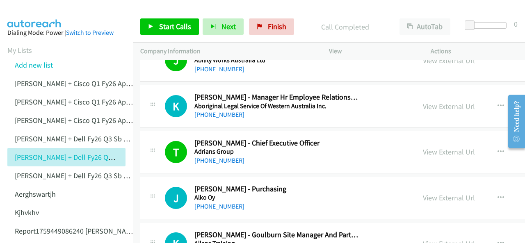
scroll to position [82, 0]
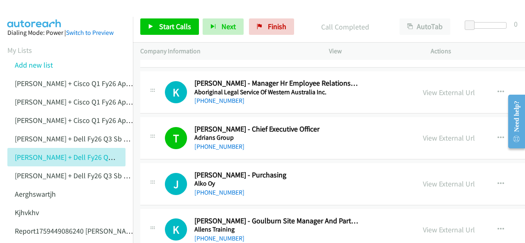
drag, startPoint x: 203, startPoint y: 190, endPoint x: 265, endPoint y: 145, distance: 77.6
click at [221, 192] on link "[PHONE_NUMBER]" at bounding box center [220, 193] width 50 height 8
click at [31, 12] on img at bounding box center [35, 14] width 62 height 29
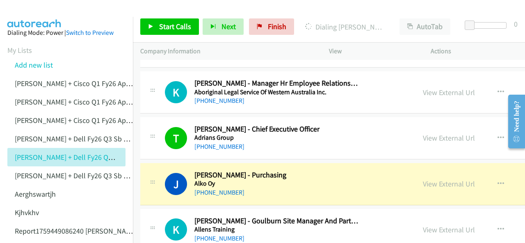
scroll to position [164, 0]
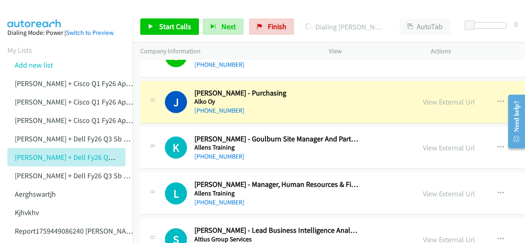
click at [31, 9] on img at bounding box center [35, 14] width 62 height 29
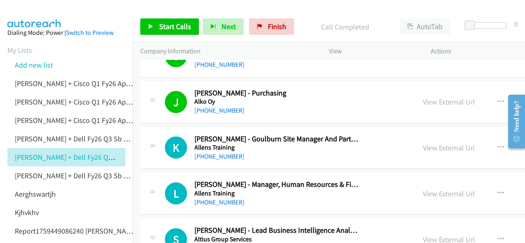
scroll to position [205, 0]
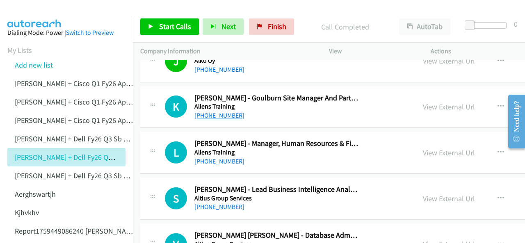
click at [220, 116] on link "[PHONE_NUMBER]" at bounding box center [220, 116] width 50 height 8
click at [34, 14] on img at bounding box center [35, 14] width 62 height 29
click at [44, 10] on img at bounding box center [35, 14] width 62 height 29
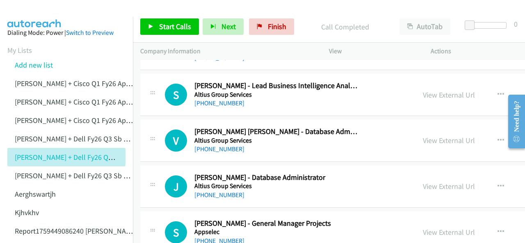
scroll to position [328, 0]
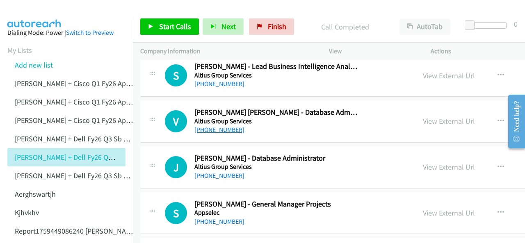
click at [208, 128] on link "[PHONE_NUMBER]" at bounding box center [220, 130] width 50 height 8
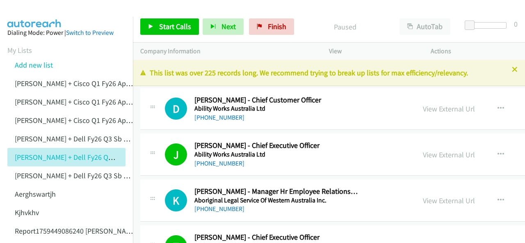
click at [510, 69] on div "[PHONE_NUMBER] Call failed - Please reload the list and try again This list was…" at bounding box center [329, 151] width 392 height 183
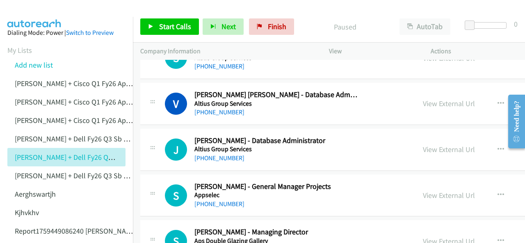
scroll to position [369, 0]
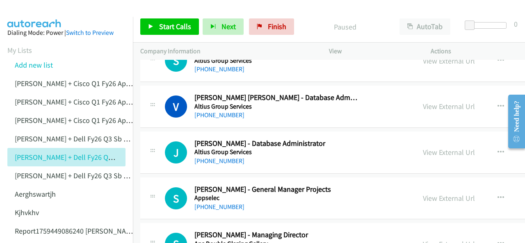
click at [18, 12] on img at bounding box center [35, 14] width 62 height 29
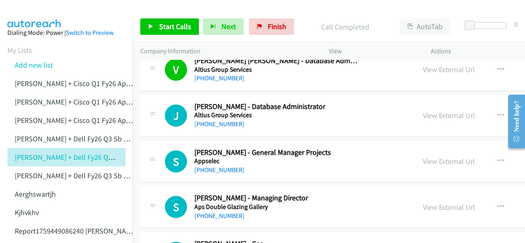
scroll to position [410, 0]
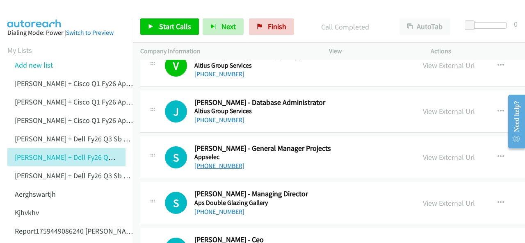
click at [210, 165] on link "[PHONE_NUMBER]" at bounding box center [220, 166] width 50 height 8
click at [30, 12] on img at bounding box center [35, 14] width 62 height 29
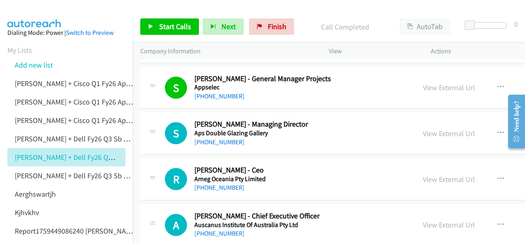
scroll to position [492, 0]
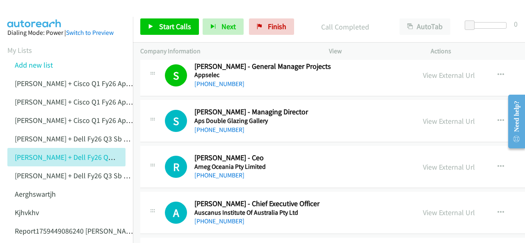
click at [30, 9] on img at bounding box center [35, 14] width 62 height 29
click at [205, 127] on link "[PHONE_NUMBER]" at bounding box center [220, 130] width 50 height 8
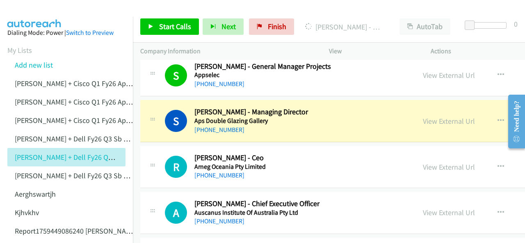
click at [39, 14] on img at bounding box center [35, 14] width 62 height 29
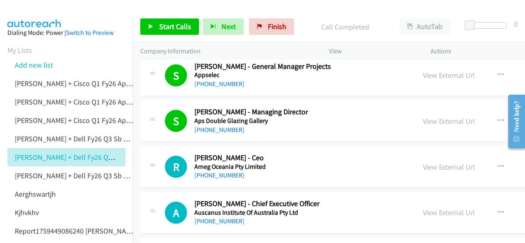
scroll to position [533, 0]
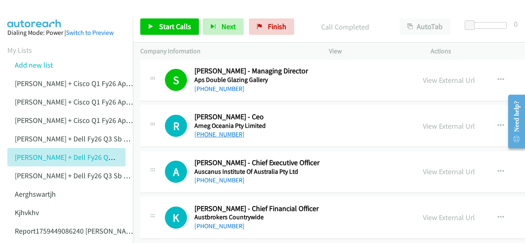
click at [208, 133] on link "[PHONE_NUMBER]" at bounding box center [220, 134] width 50 height 8
click at [18, 15] on img at bounding box center [35, 14] width 62 height 29
click at [43, 7] on img at bounding box center [35, 14] width 62 height 29
drag, startPoint x: 210, startPoint y: 178, endPoint x: 233, endPoint y: 135, distance: 48.3
click at [213, 178] on link "[PHONE_NUMBER]" at bounding box center [220, 180] width 50 height 8
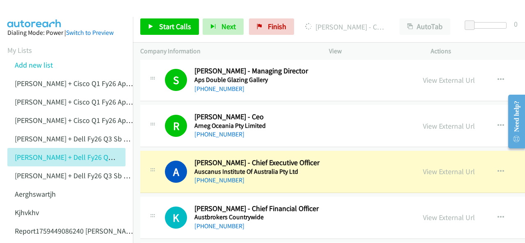
drag, startPoint x: 48, startPoint y: 14, endPoint x: 42, endPoint y: 2, distance: 13.4
click at [48, 14] on img at bounding box center [35, 14] width 62 height 29
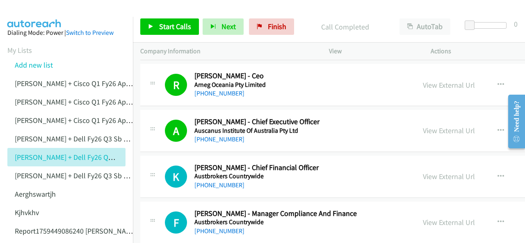
scroll to position [616, 0]
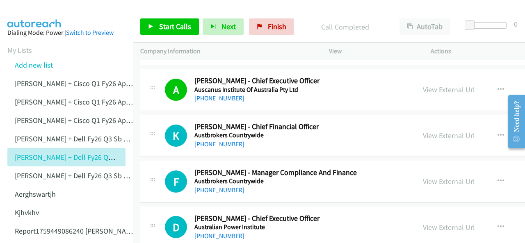
click at [211, 143] on link "[PHONE_NUMBER]" at bounding box center [220, 144] width 50 height 8
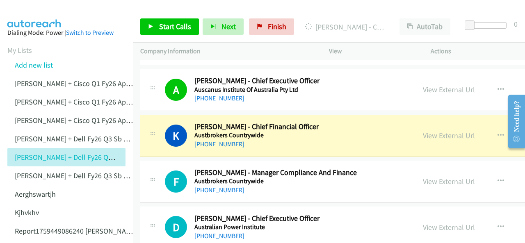
click at [34, 17] on aside "Dialing Mode: Power | Switch to Preview My Lists Add new list [PERSON_NAME] + C…" at bounding box center [66, 244] width 133 height 455
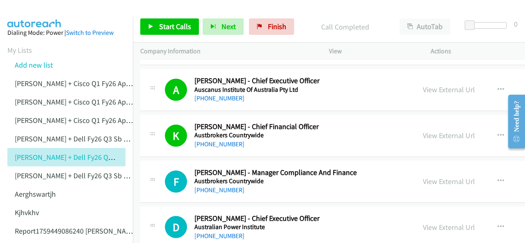
click at [30, 14] on img at bounding box center [35, 14] width 62 height 29
click at [215, 190] on link "[PHONE_NUMBER]" at bounding box center [220, 190] width 50 height 8
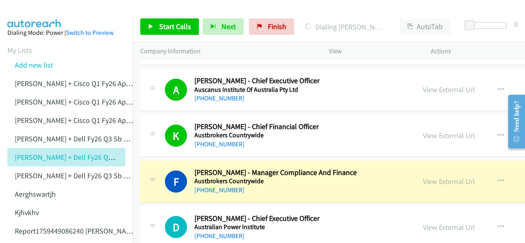
click at [30, 14] on img at bounding box center [35, 14] width 62 height 29
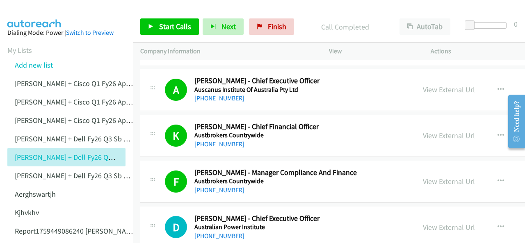
scroll to position [698, 0]
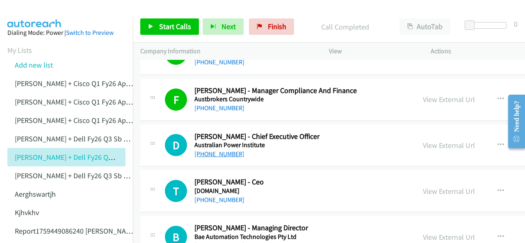
click at [208, 151] on link "[PHONE_NUMBER]" at bounding box center [220, 154] width 50 height 8
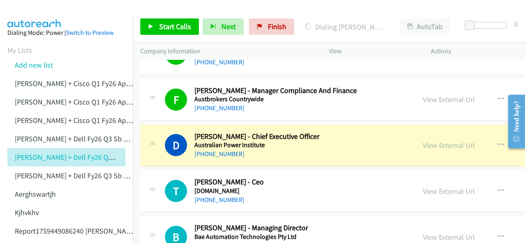
drag, startPoint x: 424, startPoint y: 145, endPoint x: 415, endPoint y: 149, distance: 9.8
click at [423, 143] on link "View External Url" at bounding box center [449, 145] width 52 height 9
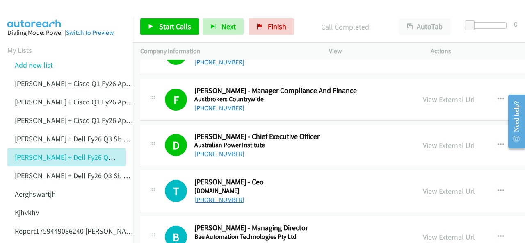
click at [209, 197] on link "[PHONE_NUMBER]" at bounding box center [220, 200] width 50 height 8
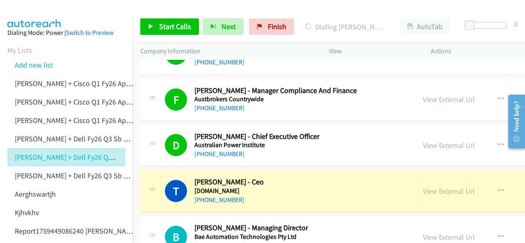
click at [24, 8] on img at bounding box center [35, 14] width 62 height 29
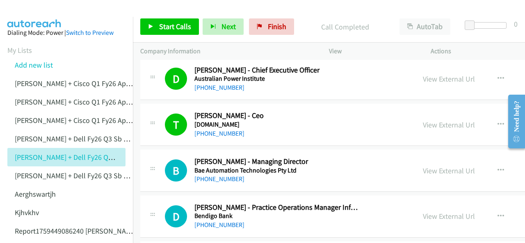
scroll to position [780, 0]
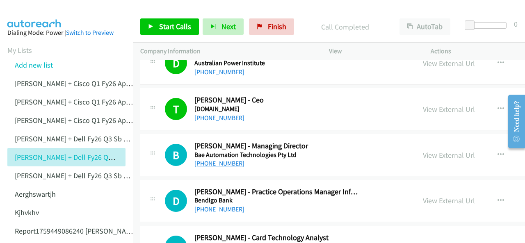
click at [212, 161] on link "[PHONE_NUMBER]" at bounding box center [220, 164] width 50 height 8
click at [24, 9] on img at bounding box center [35, 14] width 62 height 29
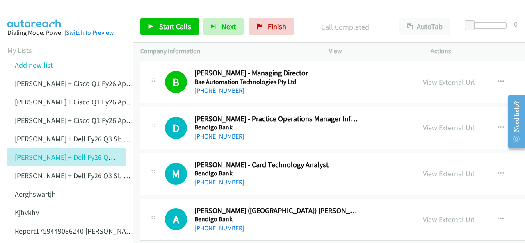
scroll to position [862, 0]
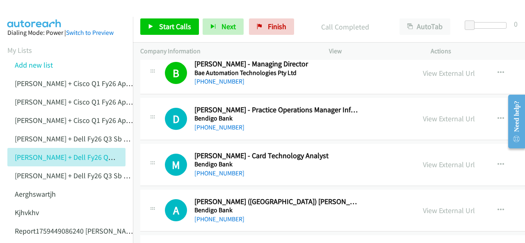
click at [39, 10] on img at bounding box center [35, 14] width 62 height 29
click at [211, 124] on link "[PHONE_NUMBER]" at bounding box center [220, 128] width 50 height 8
click at [32, 7] on img at bounding box center [35, 14] width 62 height 29
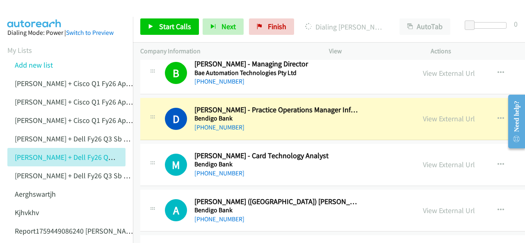
click at [38, 7] on img at bounding box center [35, 14] width 62 height 29
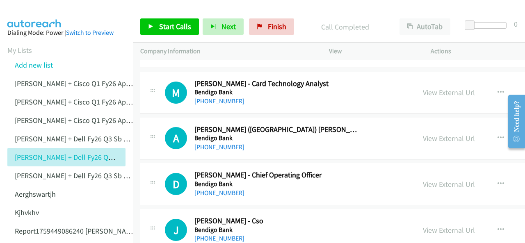
scroll to position [944, 0]
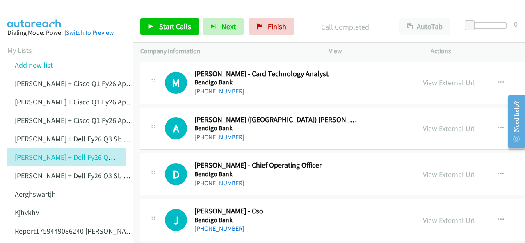
click at [209, 133] on link "[PHONE_NUMBER]" at bounding box center [220, 137] width 50 height 8
click at [33, 10] on img at bounding box center [35, 14] width 62 height 29
click at [40, 16] on img at bounding box center [35, 14] width 62 height 29
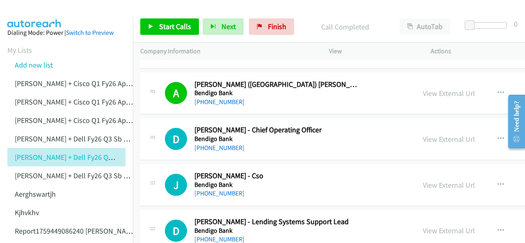
scroll to position [985, 0]
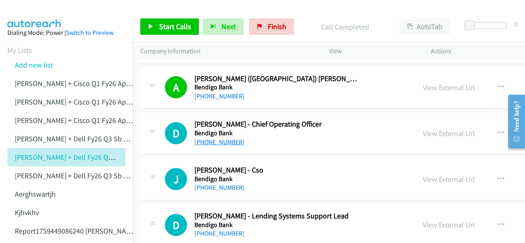
click at [220, 138] on link "[PHONE_NUMBER]" at bounding box center [220, 142] width 50 height 8
click at [33, 12] on img at bounding box center [35, 14] width 62 height 29
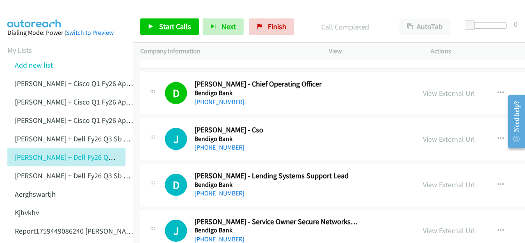
scroll to position [1026, 0]
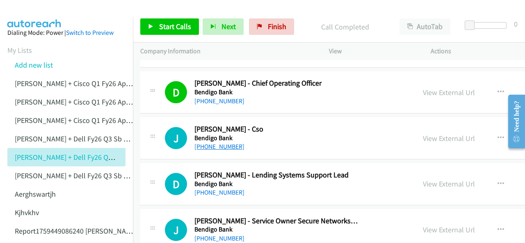
click at [210, 144] on link "[PHONE_NUMBER]" at bounding box center [220, 147] width 50 height 8
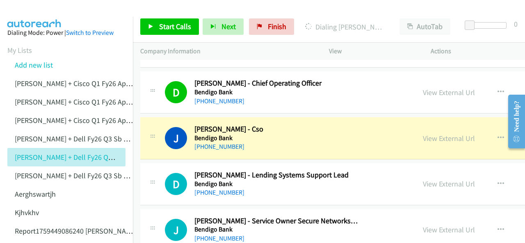
click at [30, 14] on img at bounding box center [35, 14] width 62 height 29
click at [33, 17] on aside "Dialing Mode: Power | Switch to Preview My Lists Add new list [PERSON_NAME] + C…" at bounding box center [66, 244] width 133 height 455
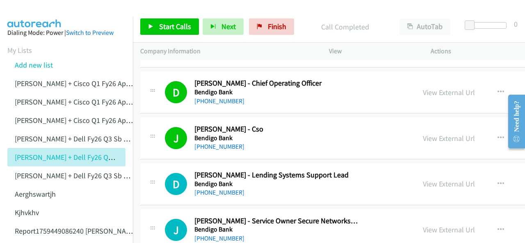
drag, startPoint x: 22, startPoint y: 18, endPoint x: 68, endPoint y: 40, distance: 51.0
click at [22, 18] on aside "Dialing Mode: Power | Switch to Preview My Lists Add new list [PERSON_NAME] + C…" at bounding box center [66, 244] width 133 height 455
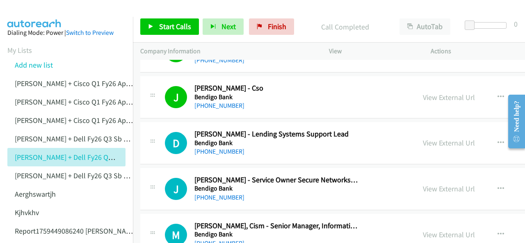
scroll to position [1108, 0]
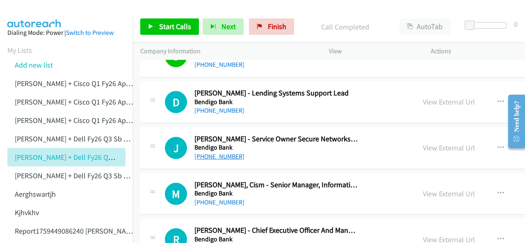
click at [213, 153] on link "[PHONE_NUMBER]" at bounding box center [220, 157] width 50 height 8
drag, startPoint x: 44, startPoint y: 62, endPoint x: 46, endPoint y: 13, distance: 49.7
click at [46, 13] on img at bounding box center [35, 14] width 62 height 29
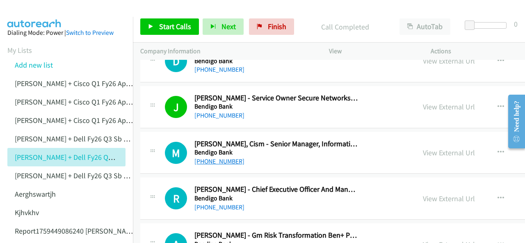
click at [203, 159] on link "[PHONE_NUMBER]" at bounding box center [220, 162] width 50 height 8
click at [37, 17] on aside "Dialing Mode: Power | Switch to Preview My Lists Add new list [PERSON_NAME] + C…" at bounding box center [66, 244] width 133 height 455
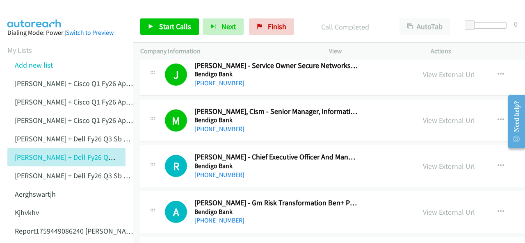
scroll to position [1190, 0]
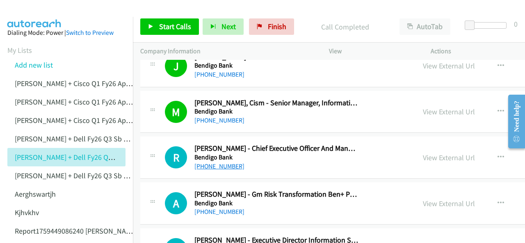
click at [203, 165] on link "[PHONE_NUMBER]" at bounding box center [220, 167] width 50 height 8
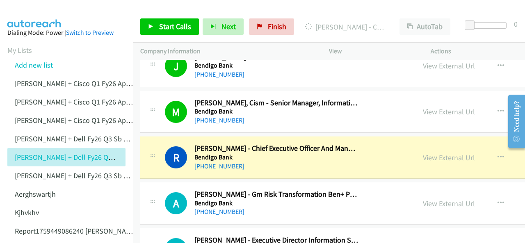
click at [31, 16] on img at bounding box center [35, 14] width 62 height 29
click at [423, 153] on link "View External Url" at bounding box center [449, 157] width 52 height 9
drag, startPoint x: 64, startPoint y: 15, endPoint x: 85, endPoint y: 0, distance: 25.5
click at [64, 15] on img at bounding box center [35, 14] width 62 height 29
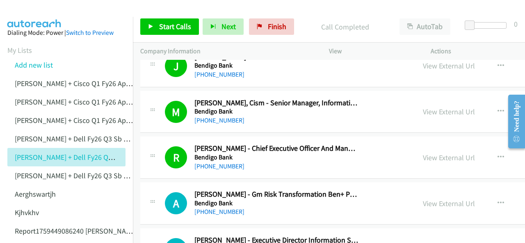
click at [32, 9] on img at bounding box center [35, 14] width 62 height 29
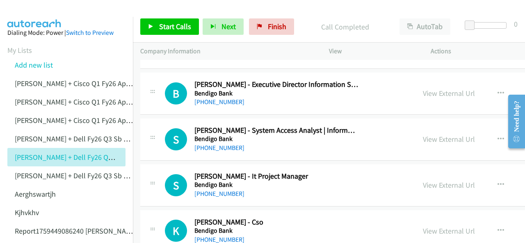
scroll to position [1354, 0]
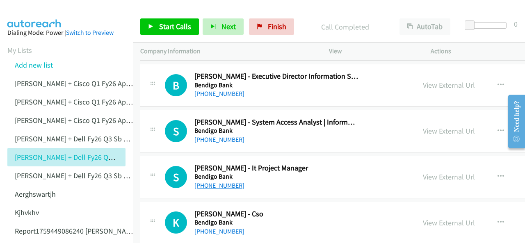
click at [225, 182] on link "[PHONE_NUMBER]" at bounding box center [220, 186] width 50 height 8
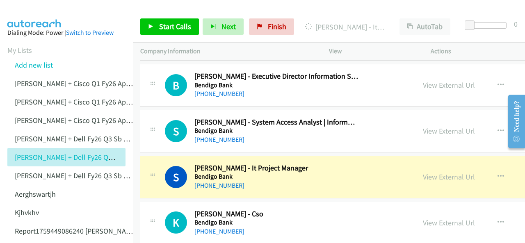
click at [24, 11] on img at bounding box center [35, 14] width 62 height 29
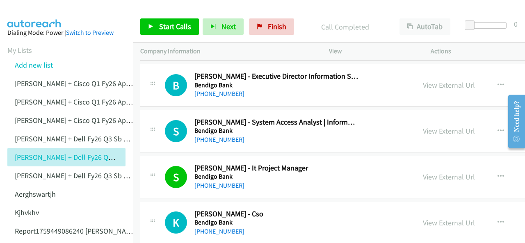
click at [31, 13] on img at bounding box center [35, 14] width 62 height 29
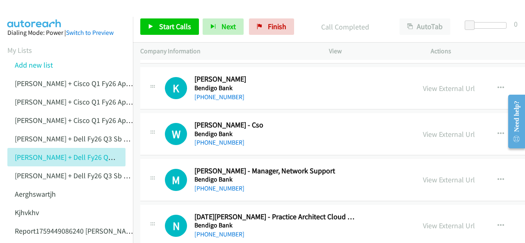
scroll to position [1559, 0]
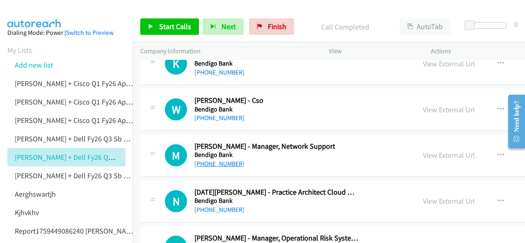
click at [203, 162] on link "[PHONE_NUMBER]" at bounding box center [220, 164] width 50 height 8
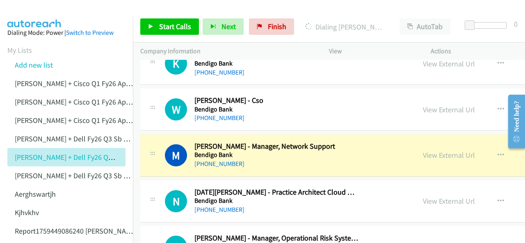
click at [20, 10] on img at bounding box center [35, 14] width 62 height 29
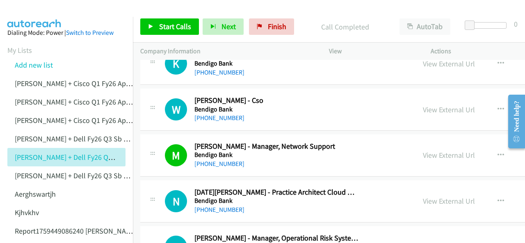
click at [27, 14] on img at bounding box center [35, 14] width 62 height 29
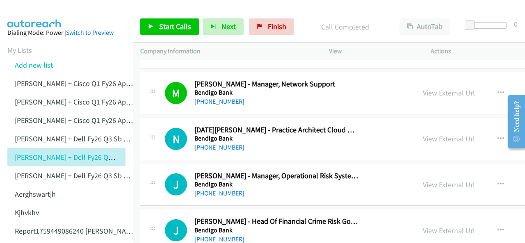
scroll to position [1641, 0]
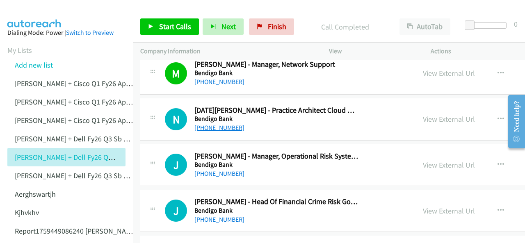
click at [198, 124] on link "[PHONE_NUMBER]" at bounding box center [220, 128] width 50 height 8
click at [21, 10] on img at bounding box center [35, 14] width 62 height 29
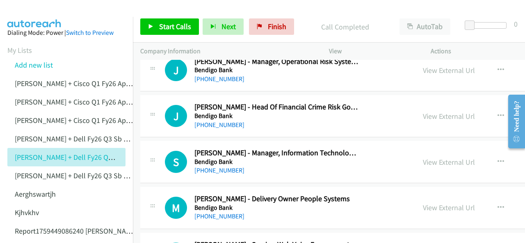
scroll to position [1765, 0]
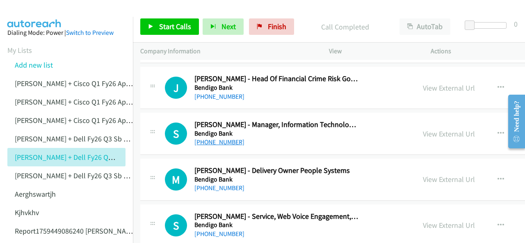
click at [202, 138] on link "[PHONE_NUMBER]" at bounding box center [220, 142] width 50 height 8
click at [223, 138] on link "[PHONE_NUMBER]" at bounding box center [220, 142] width 50 height 8
click at [37, 14] on img at bounding box center [35, 14] width 62 height 29
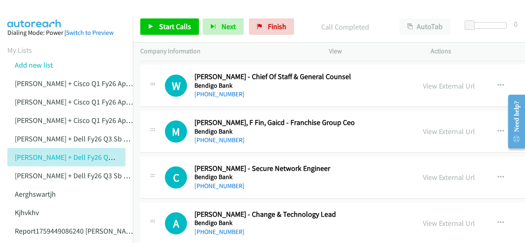
scroll to position [2052, 0]
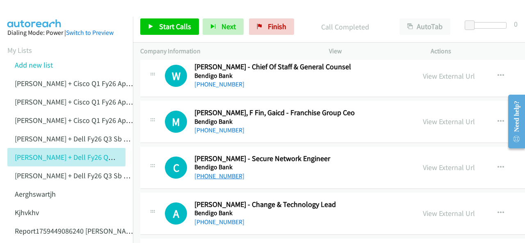
click at [215, 173] on link "[PHONE_NUMBER]" at bounding box center [220, 176] width 50 height 8
click at [22, 18] on aside "Dialing Mode: Power | Switch to Preview My Lists Add new list [PERSON_NAME] + C…" at bounding box center [66, 244] width 133 height 455
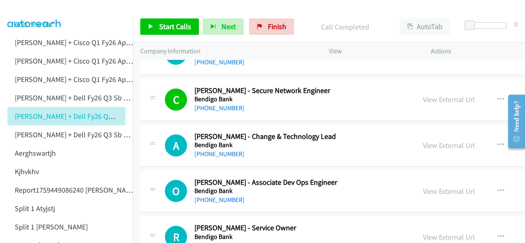
scroll to position [2134, 0]
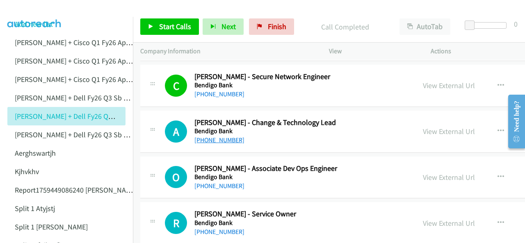
click at [217, 136] on link "[PHONE_NUMBER]" at bounding box center [220, 140] width 50 height 8
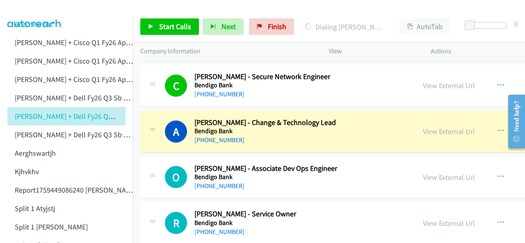
click at [34, 9] on img at bounding box center [35, 14] width 62 height 29
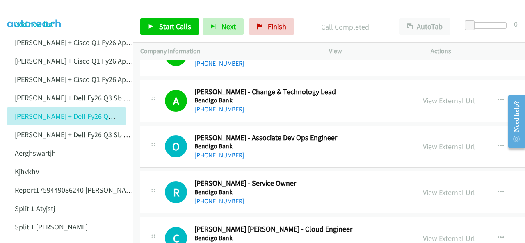
scroll to position [2175, 0]
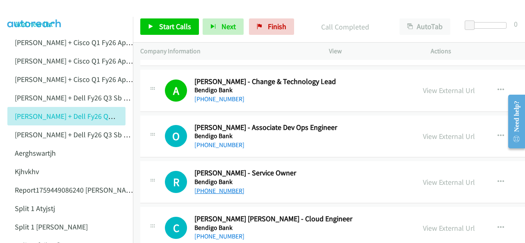
click at [227, 187] on link "[PHONE_NUMBER]" at bounding box center [220, 191] width 50 height 8
click at [38, 18] on li "Add new list" at bounding box center [73, 24] width 133 height 18
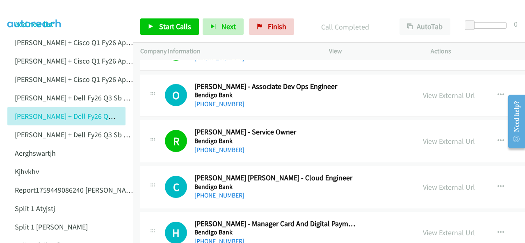
scroll to position [2257, 0]
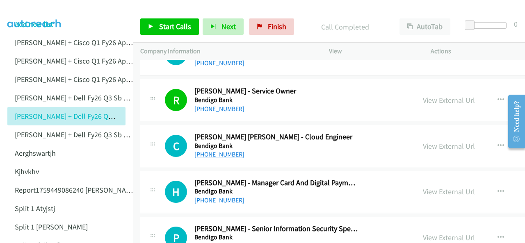
click at [215, 151] on link "[PHONE_NUMBER]" at bounding box center [220, 155] width 50 height 8
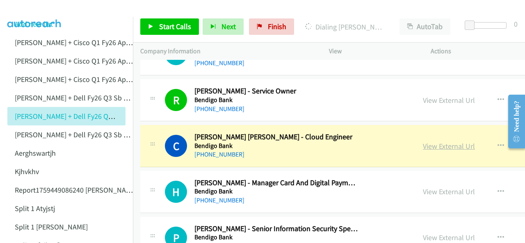
click at [423, 142] on link "View External Url" at bounding box center [449, 146] width 52 height 9
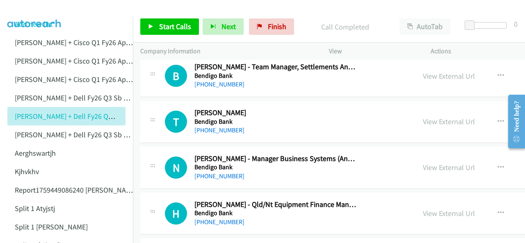
scroll to position [2585, 0]
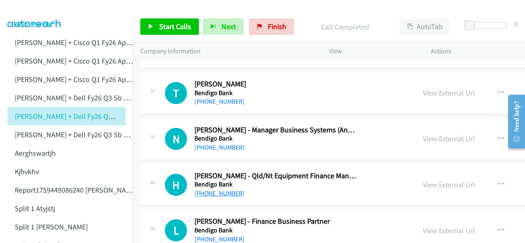
click at [208, 190] on link "[PHONE_NUMBER]" at bounding box center [220, 194] width 50 height 8
click at [43, 9] on img at bounding box center [35, 14] width 62 height 29
click at [209, 190] on link "[PHONE_NUMBER]" at bounding box center [220, 194] width 50 height 8
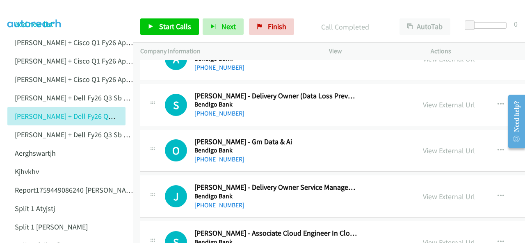
scroll to position [2914, 0]
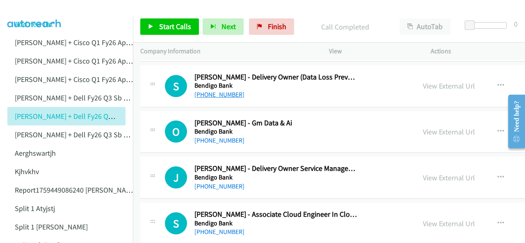
click at [208, 91] on link "[PHONE_NUMBER]" at bounding box center [220, 95] width 50 height 8
click at [37, 11] on img at bounding box center [35, 14] width 62 height 29
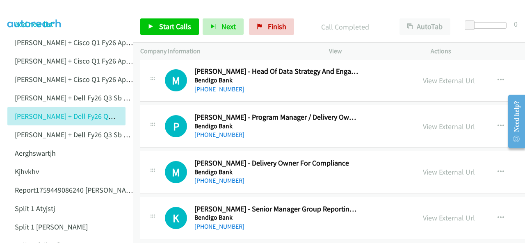
scroll to position [3242, 0]
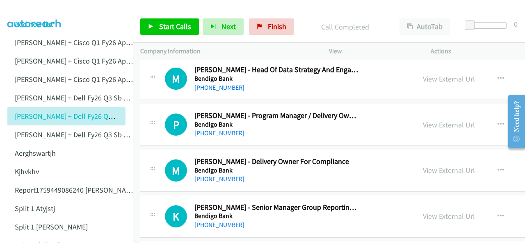
click at [89, 21] on li "Add new list" at bounding box center [73, 24] width 133 height 18
